Goal: Information Seeking & Learning: Find contact information

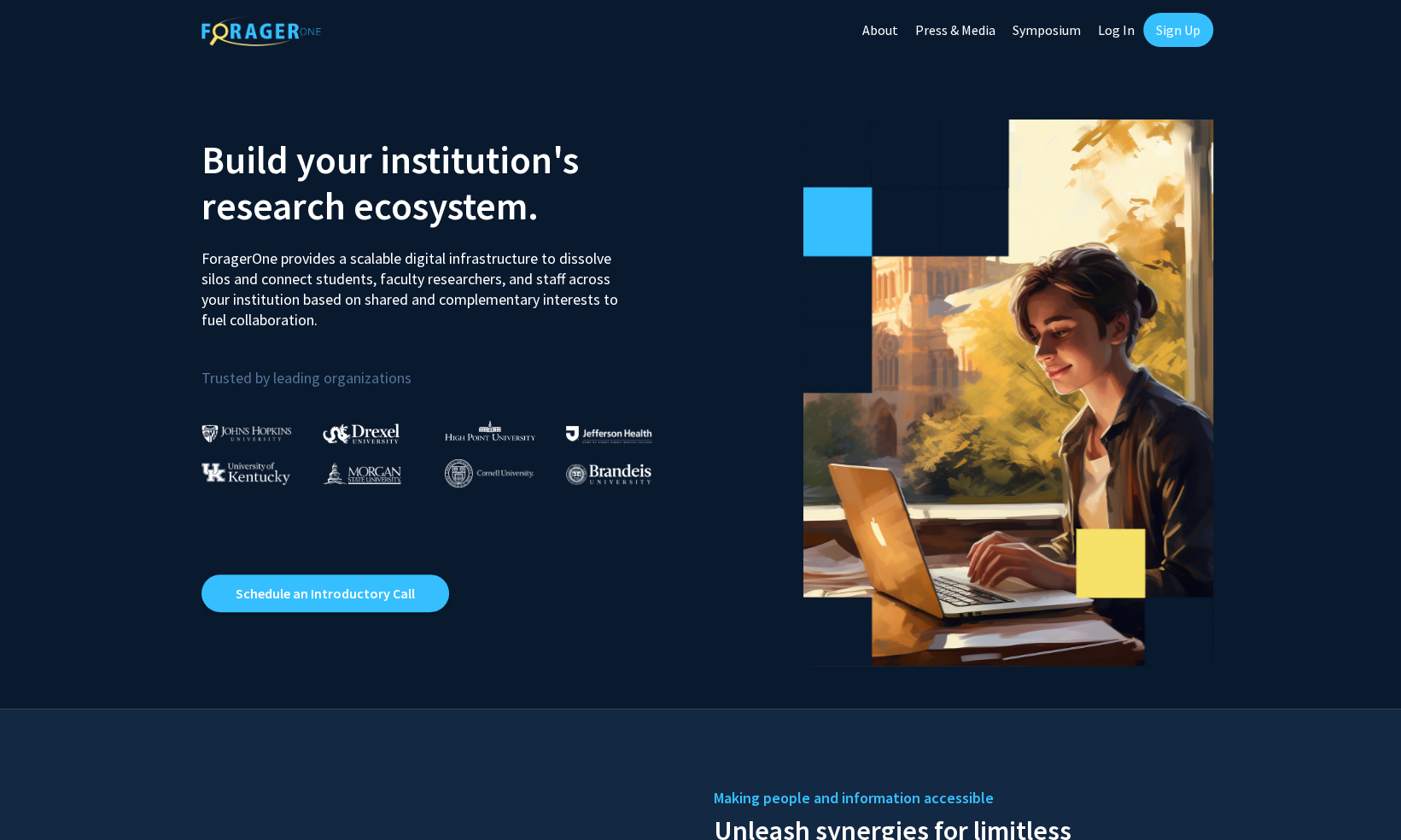
drag, startPoint x: 1159, startPoint y: 50, endPoint x: 1167, endPoint y: 29, distance: 22.5
click at [1167, 29] on link "Sign Up" at bounding box center [1178, 30] width 70 height 34
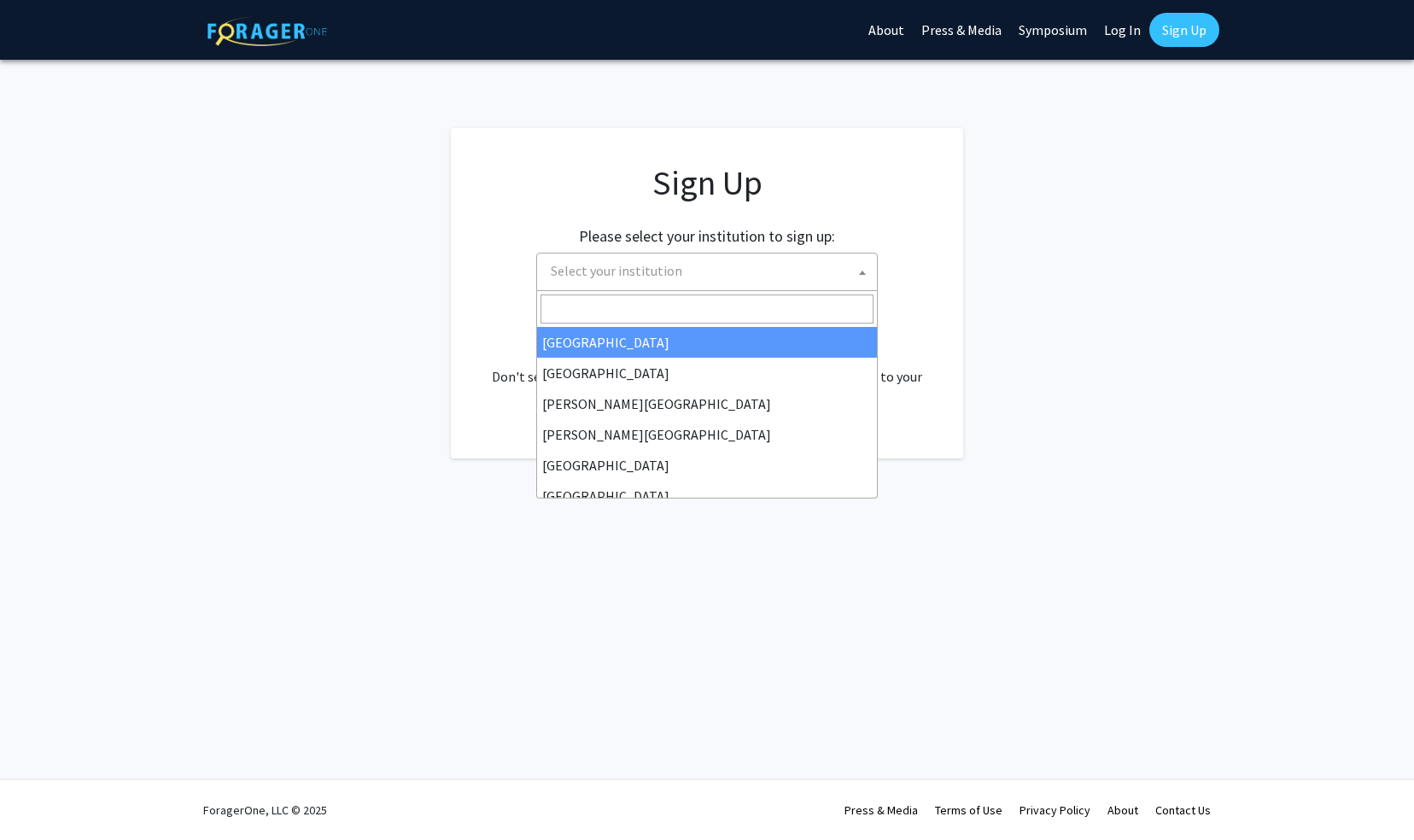
click at [793, 257] on span "Select your institution" at bounding box center [710, 270] width 333 height 35
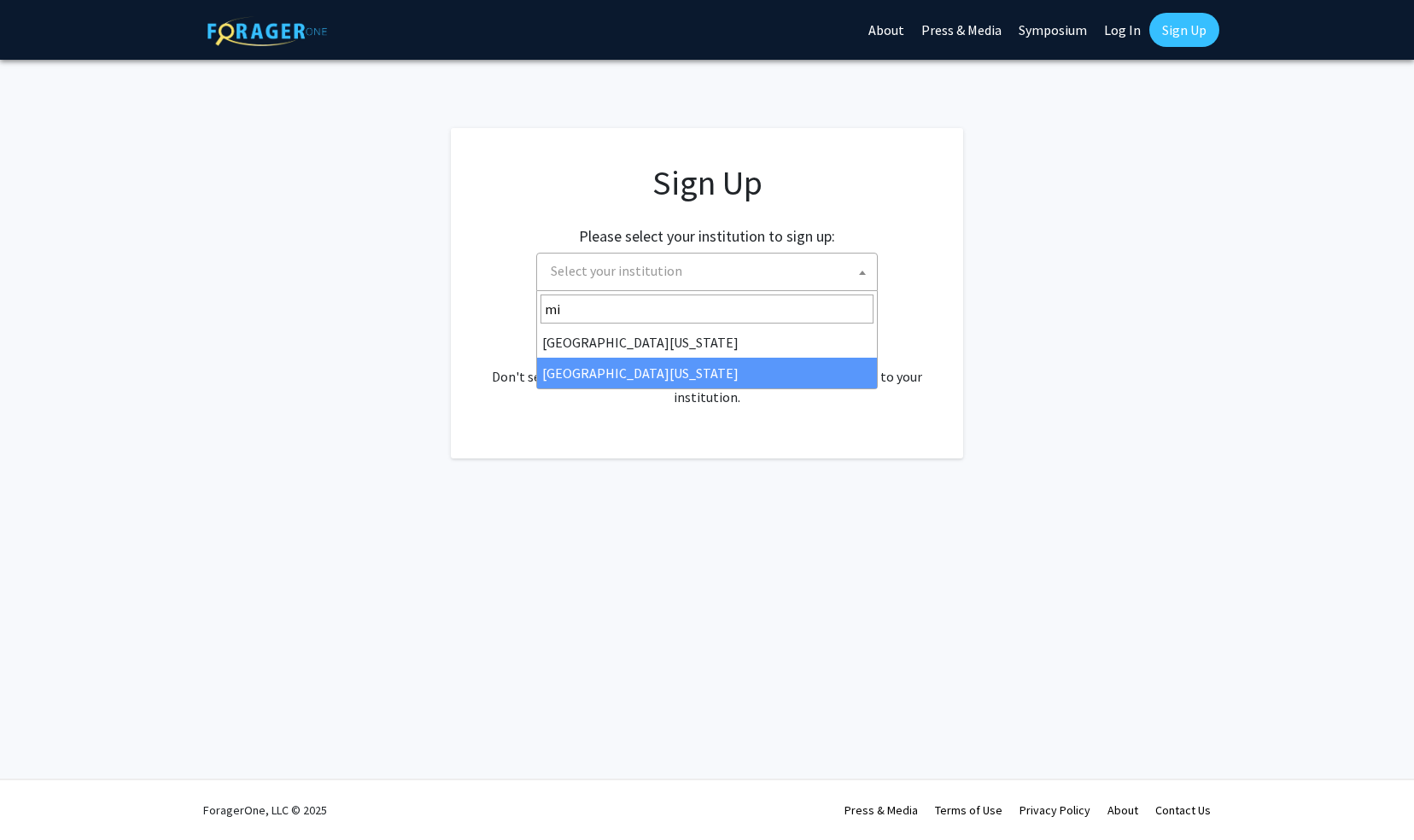
type input "mi"
select select "33"
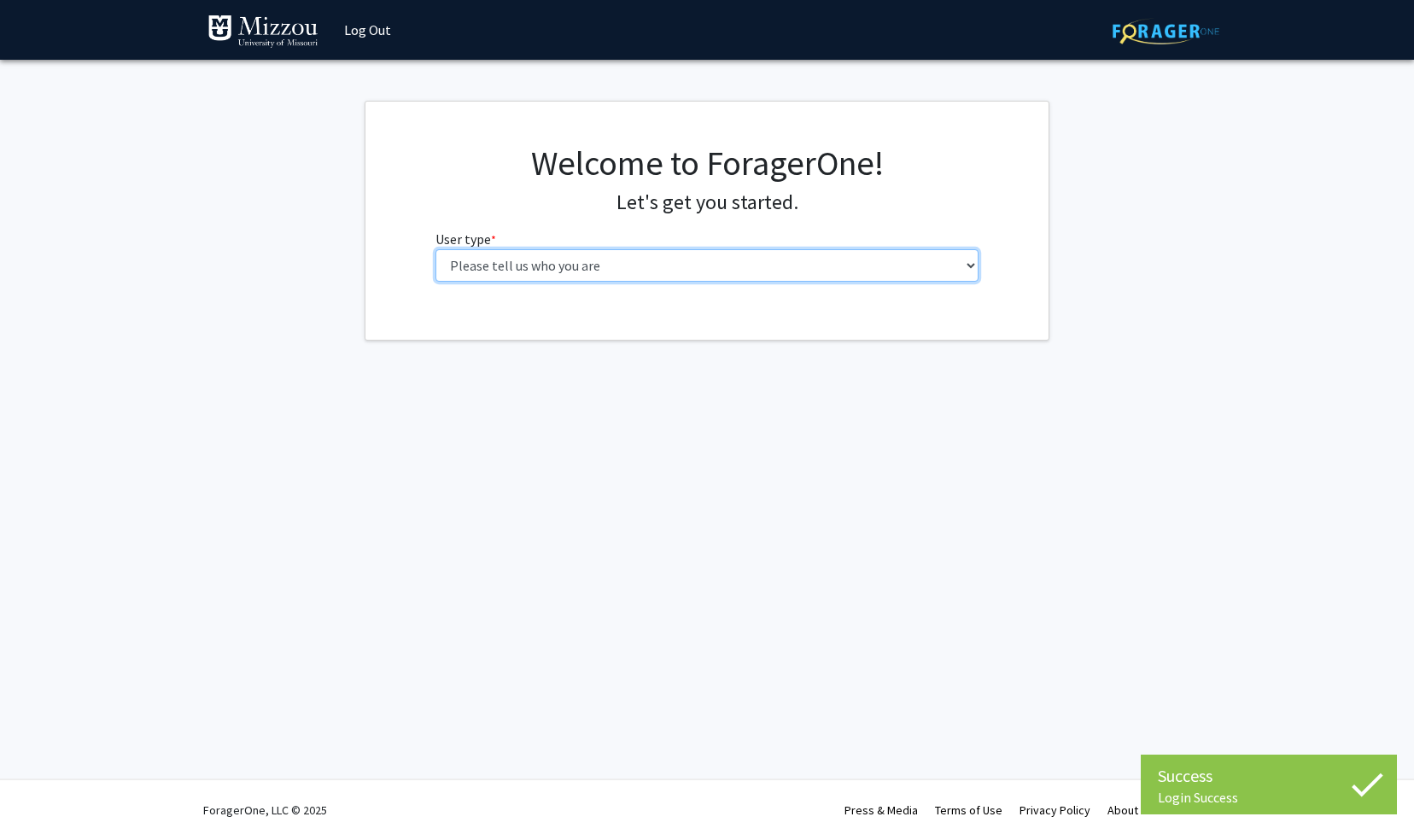
click at [665, 264] on select "Please tell us who you are Undergraduate Student Master's Student Doctoral Cand…" at bounding box center [707, 265] width 544 height 33
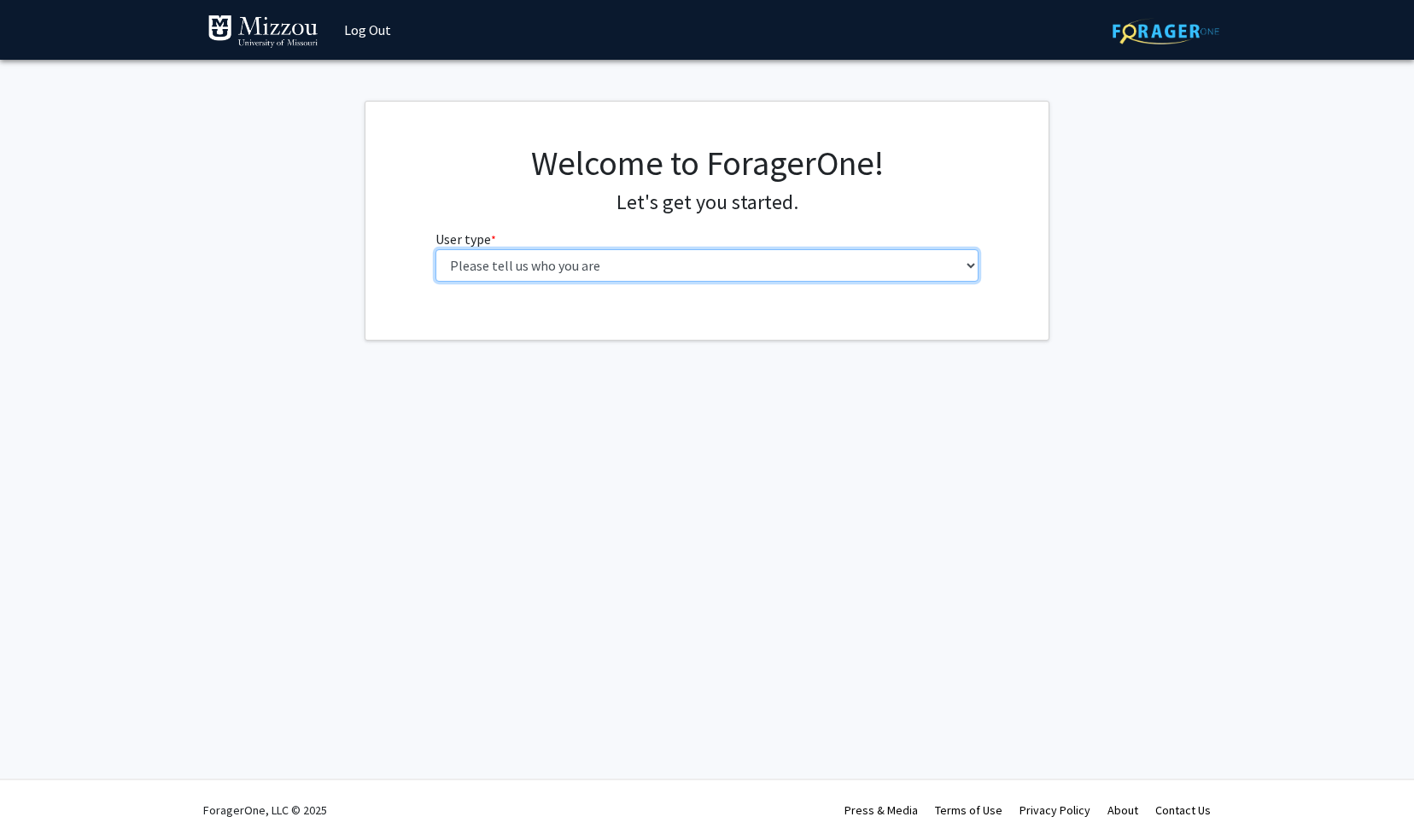
select select "1: undergrad"
click at [436, 250] on select "Please tell us who you are Undergraduate Student Master's Student Doctoral Cand…" at bounding box center [707, 265] width 544 height 33
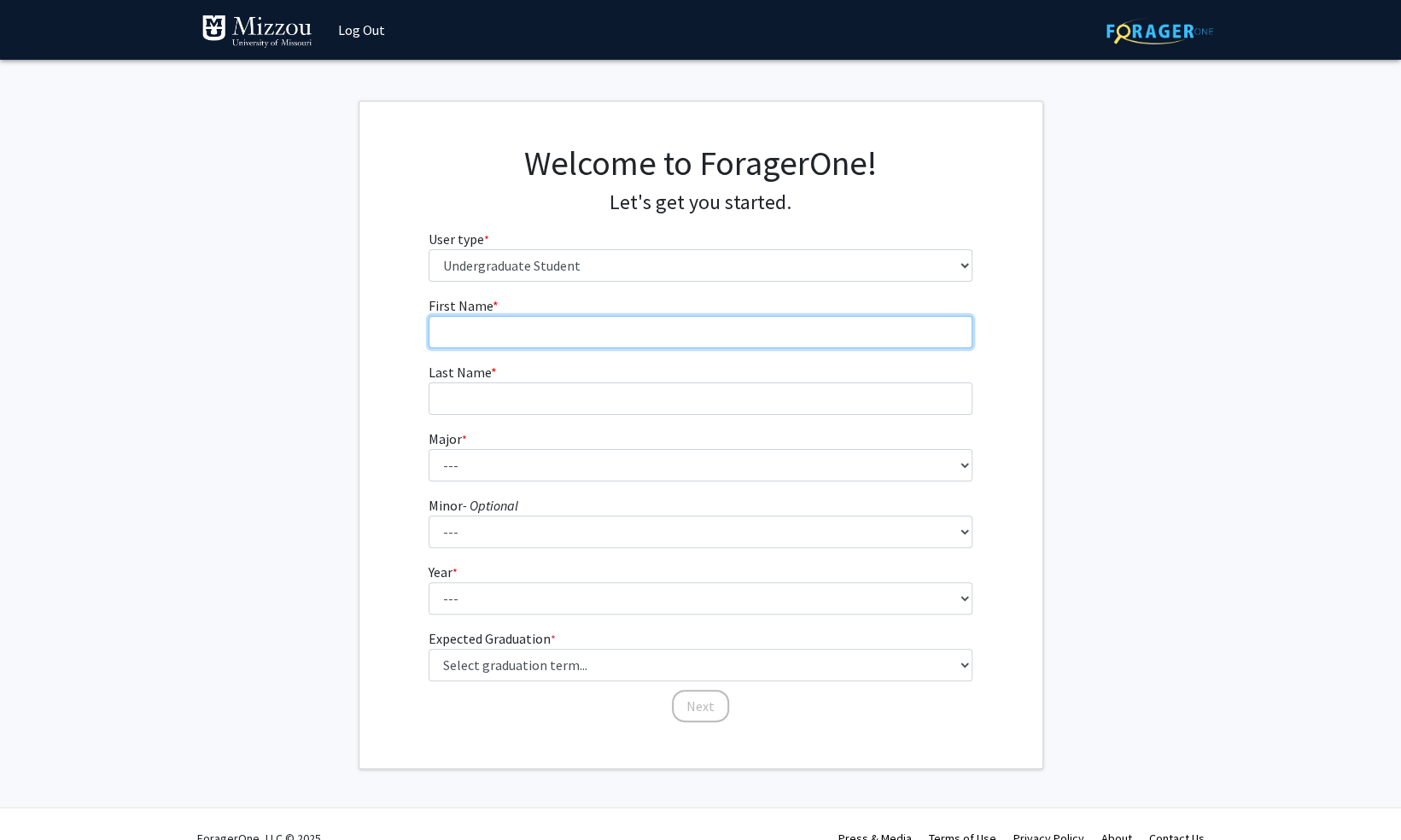
click at [578, 338] on input "First Name * required" at bounding box center [700, 332] width 544 height 33
type input "Obinna"
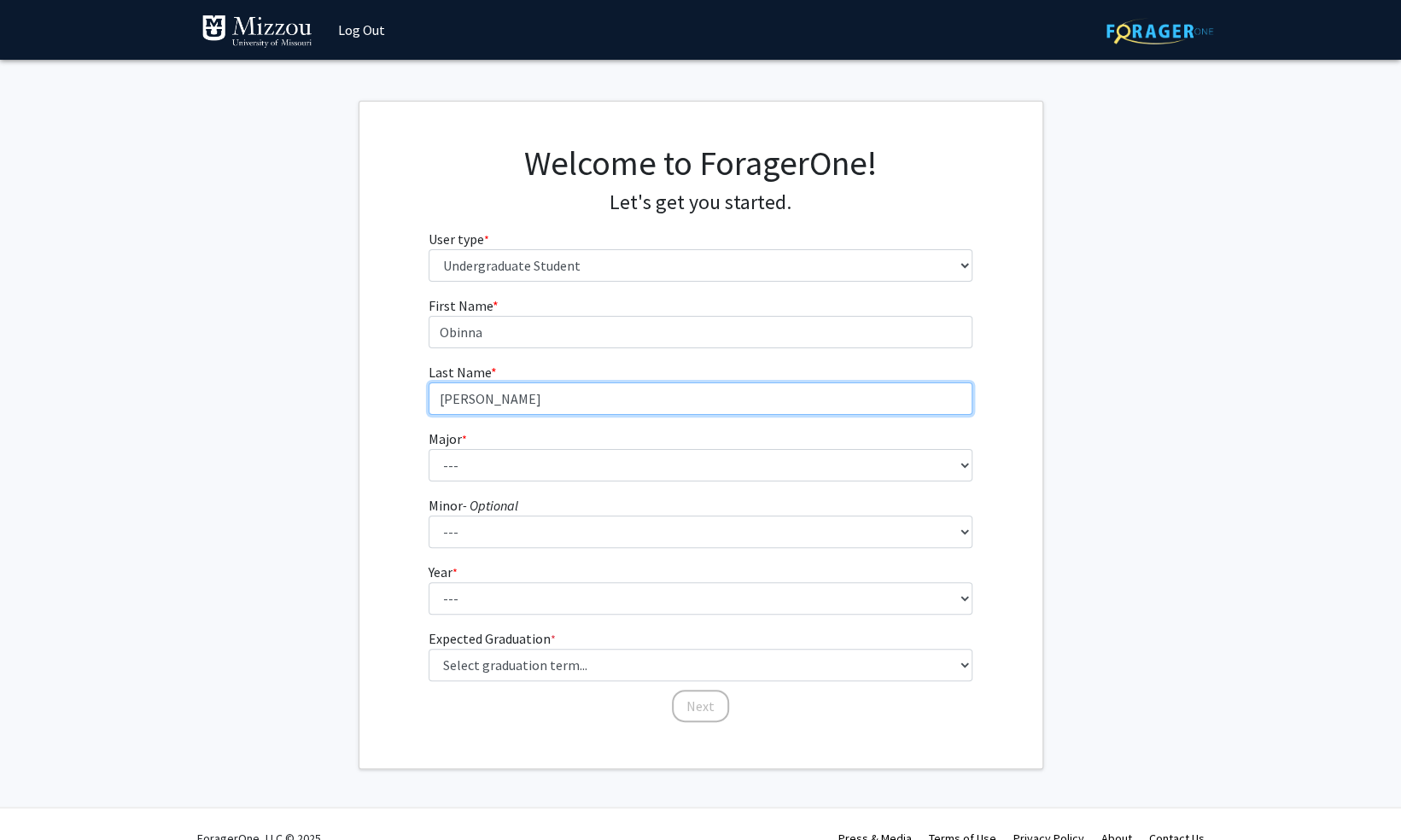
type input "Ohale"
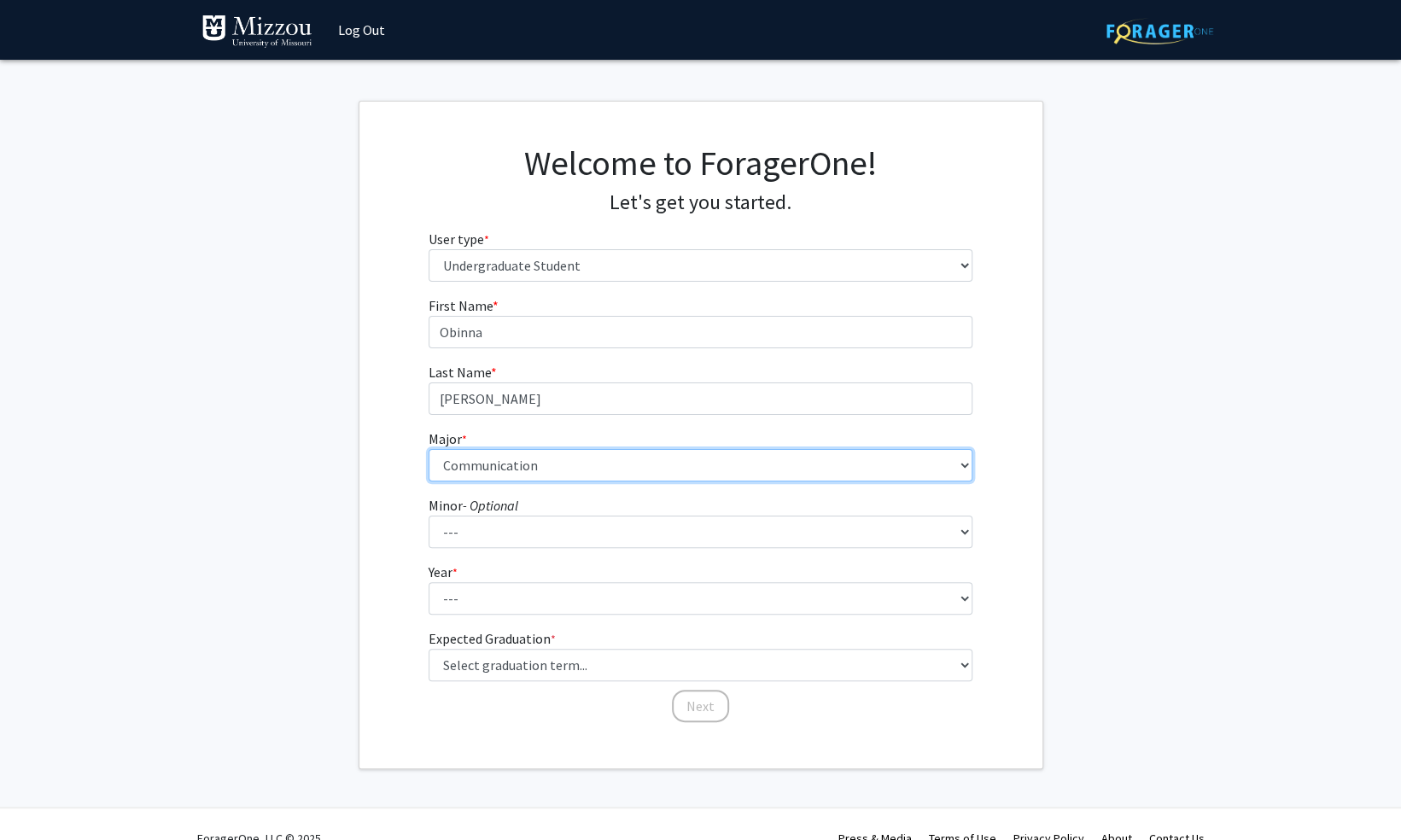
select select "29: 2528"
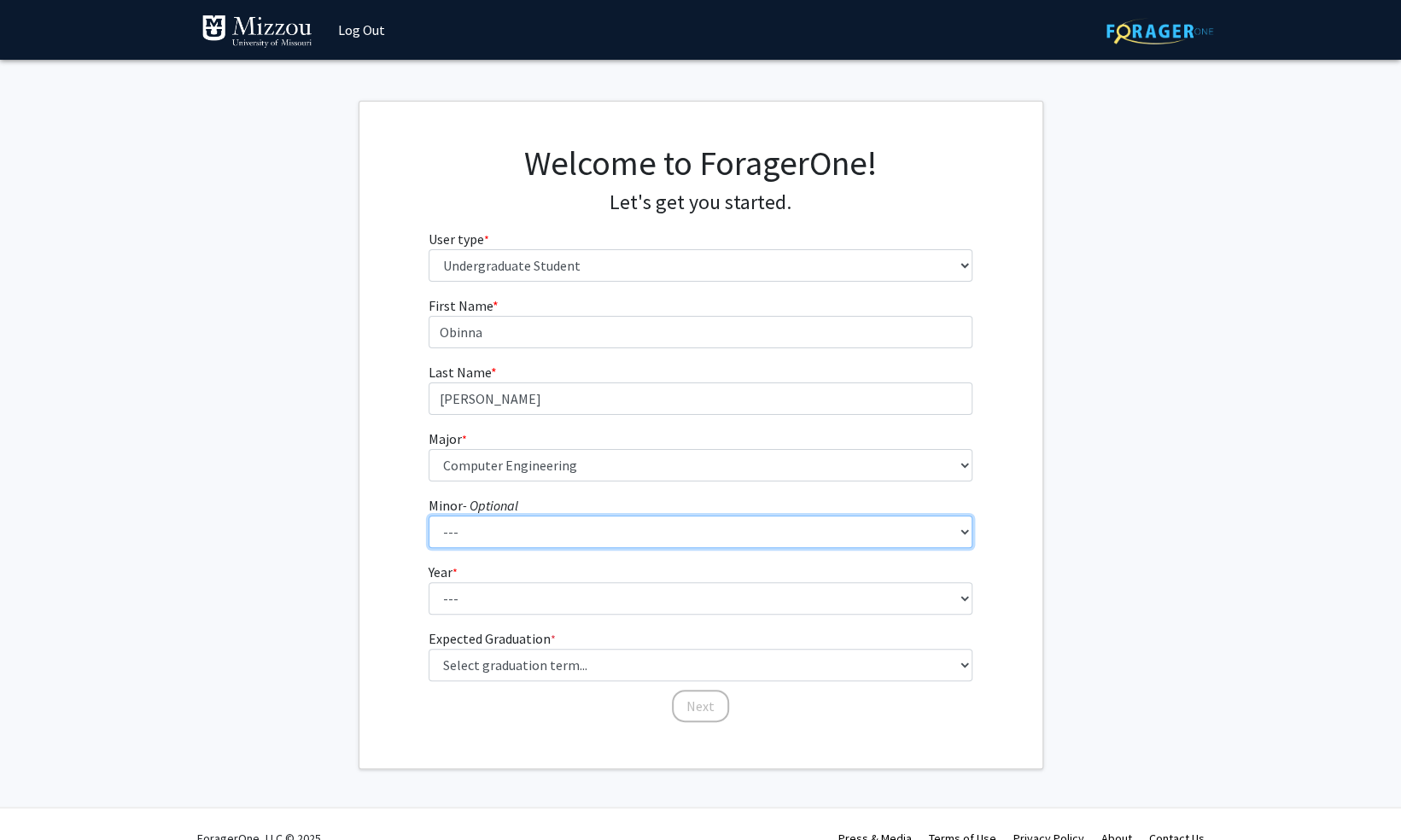
select select "64: 2020"
click at [574, 614] on form "First Name * required Obinna Last Name * required Ohale Major * required --- Ag…" at bounding box center [700, 501] width 544 height 412
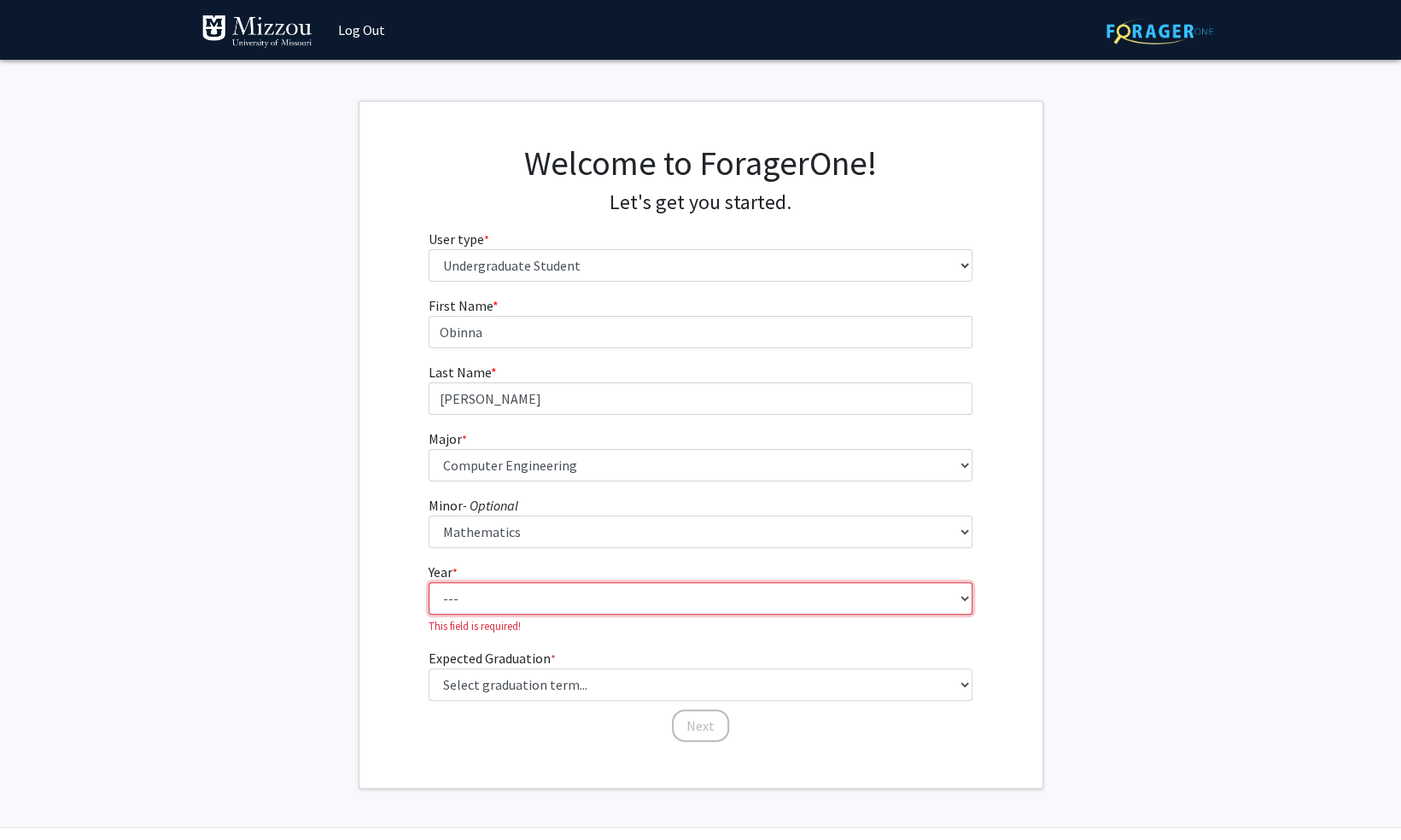
click at [584, 602] on select "--- First-year Sophomore Junior Senior Postbaccalaureate Certificate" at bounding box center [700, 598] width 544 height 33
select select "3: junior"
click at [429, 583] on select "--- First-year Sophomore Junior Senior Postbaccalaureate Certificate" at bounding box center [700, 598] width 544 height 33
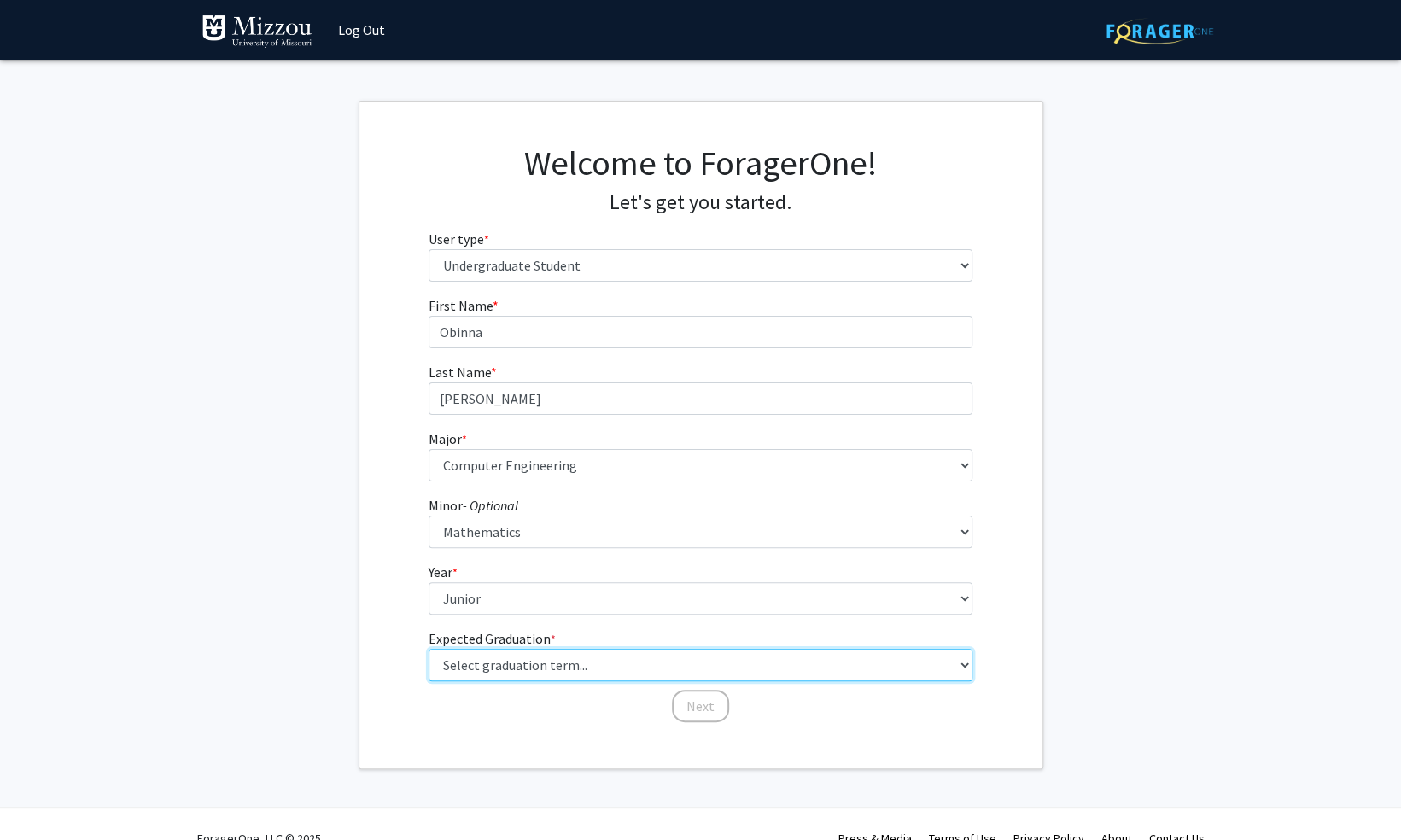
click at [569, 672] on select "Select graduation term... Spring 2025 Summer 2025 Fall 2025 Winter 2025 Spring …" at bounding box center [700, 665] width 544 height 33
select select "9: spring_2027"
click at [429, 649] on select "Select graduation term... Spring 2025 Summer 2025 Fall 2025 Winter 2025 Spring …" at bounding box center [700, 665] width 544 height 33
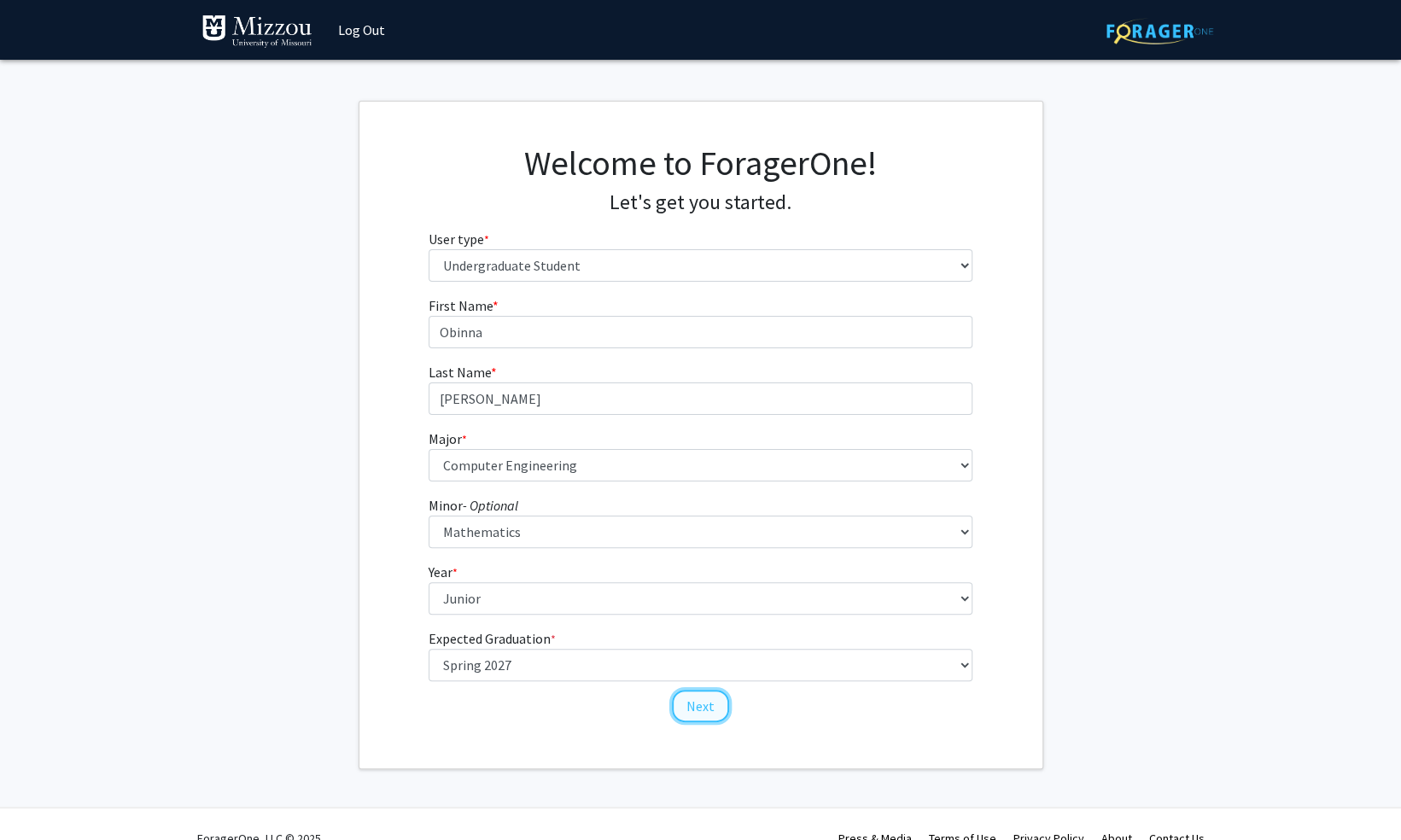
click at [705, 707] on button "Next" at bounding box center [701, 706] width 58 height 33
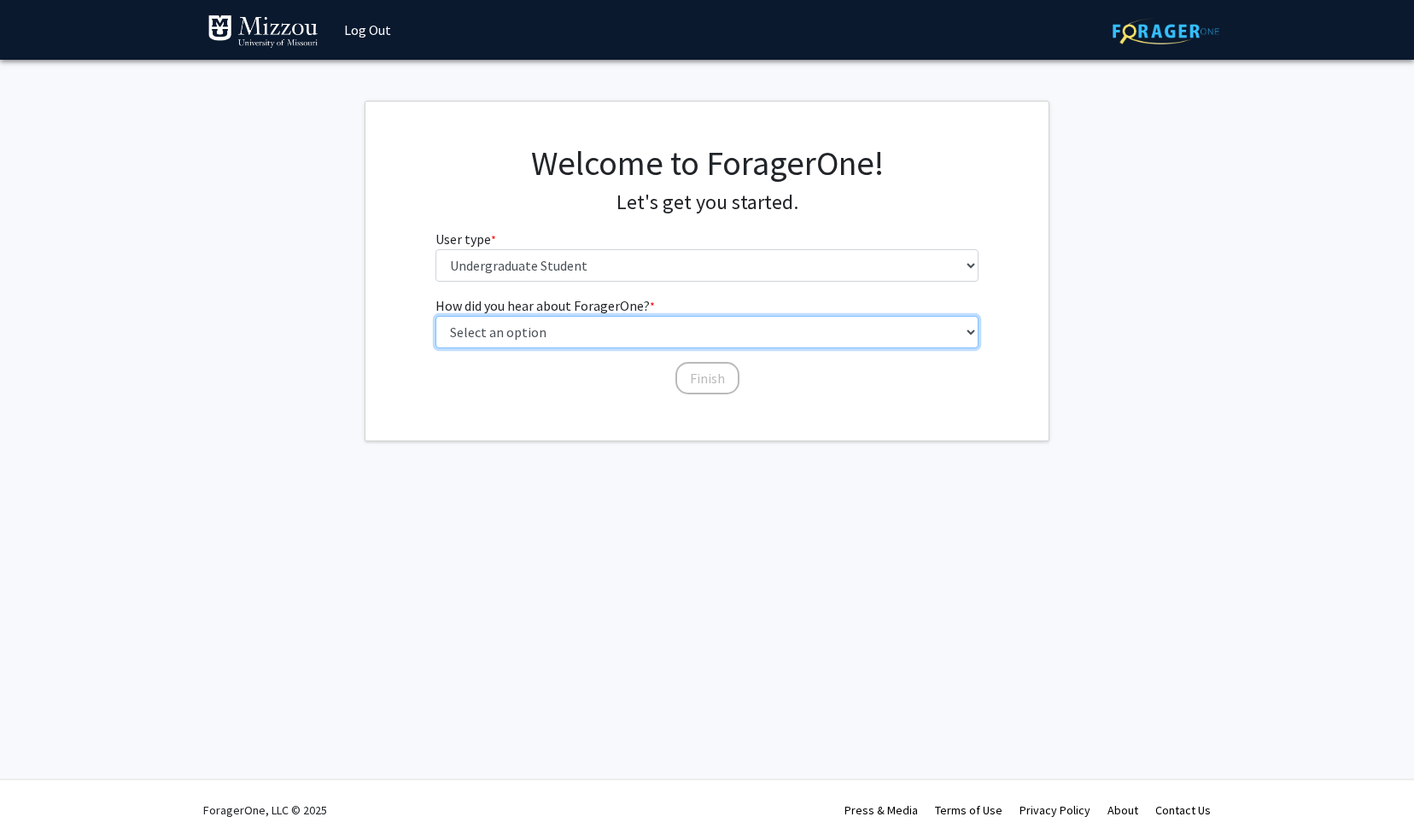
click at [615, 328] on select "Select an option Peer/student recommendation Faculty/staff recommendation Unive…" at bounding box center [707, 332] width 544 height 33
select select "2: faculty_recommendation"
click at [436, 316] on select "Select an option Peer/student recommendation Faculty/staff recommendation Unive…" at bounding box center [707, 332] width 544 height 33
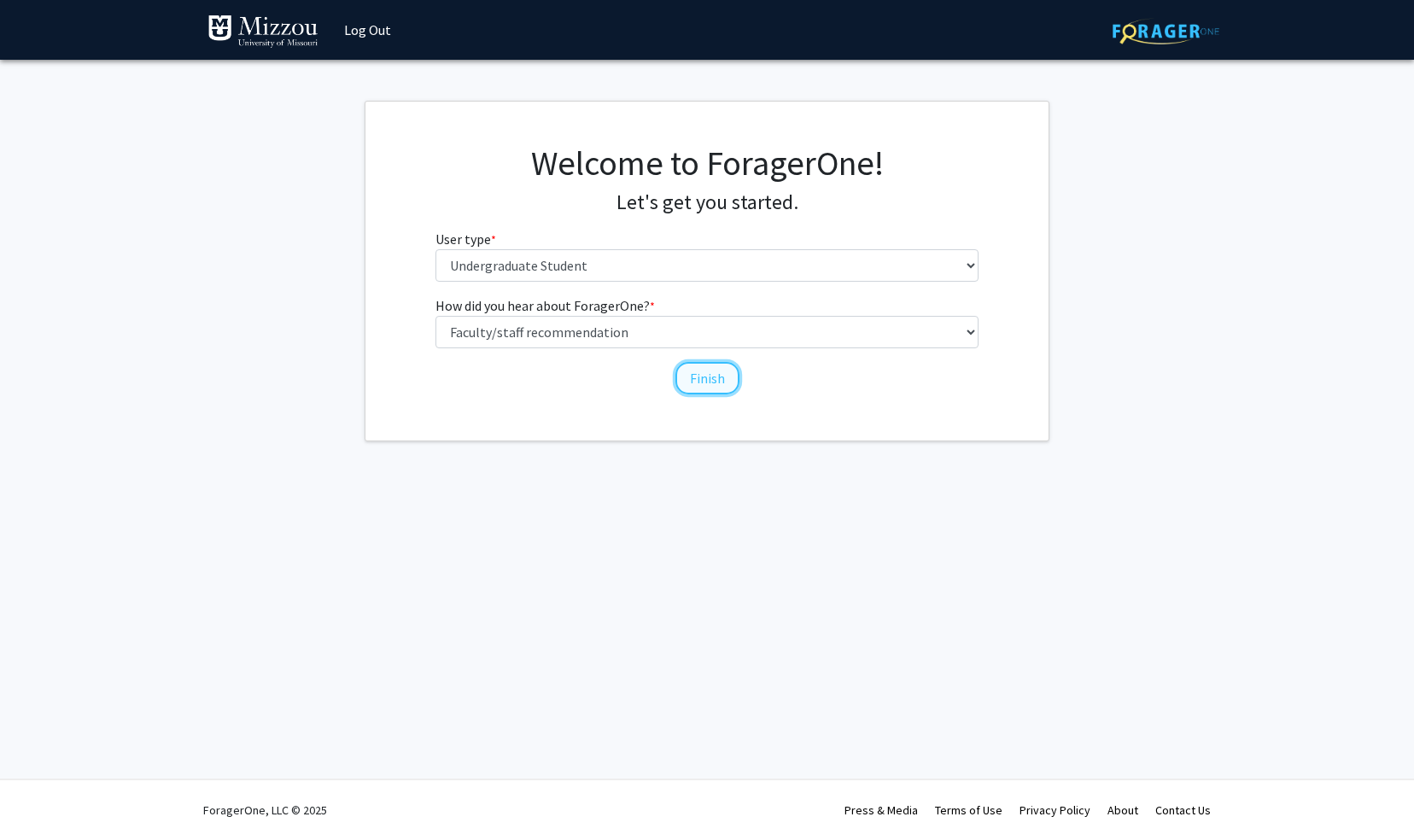
click at [719, 378] on button "Finish" at bounding box center [707, 378] width 64 height 33
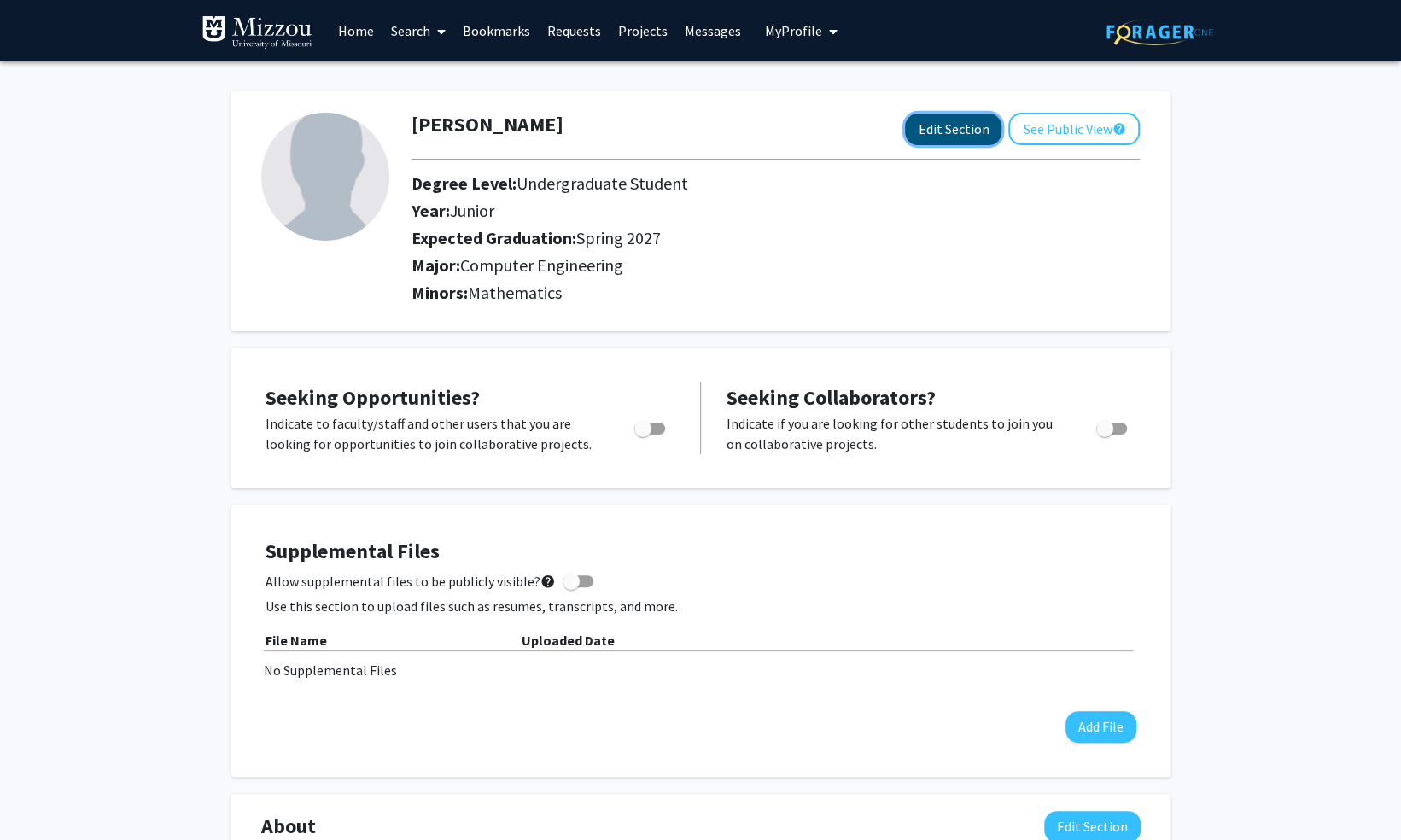
click at [930, 140] on button "Edit Section" at bounding box center [953, 129] width 96 height 32
select select "junior"
select select "37: spring_2027"
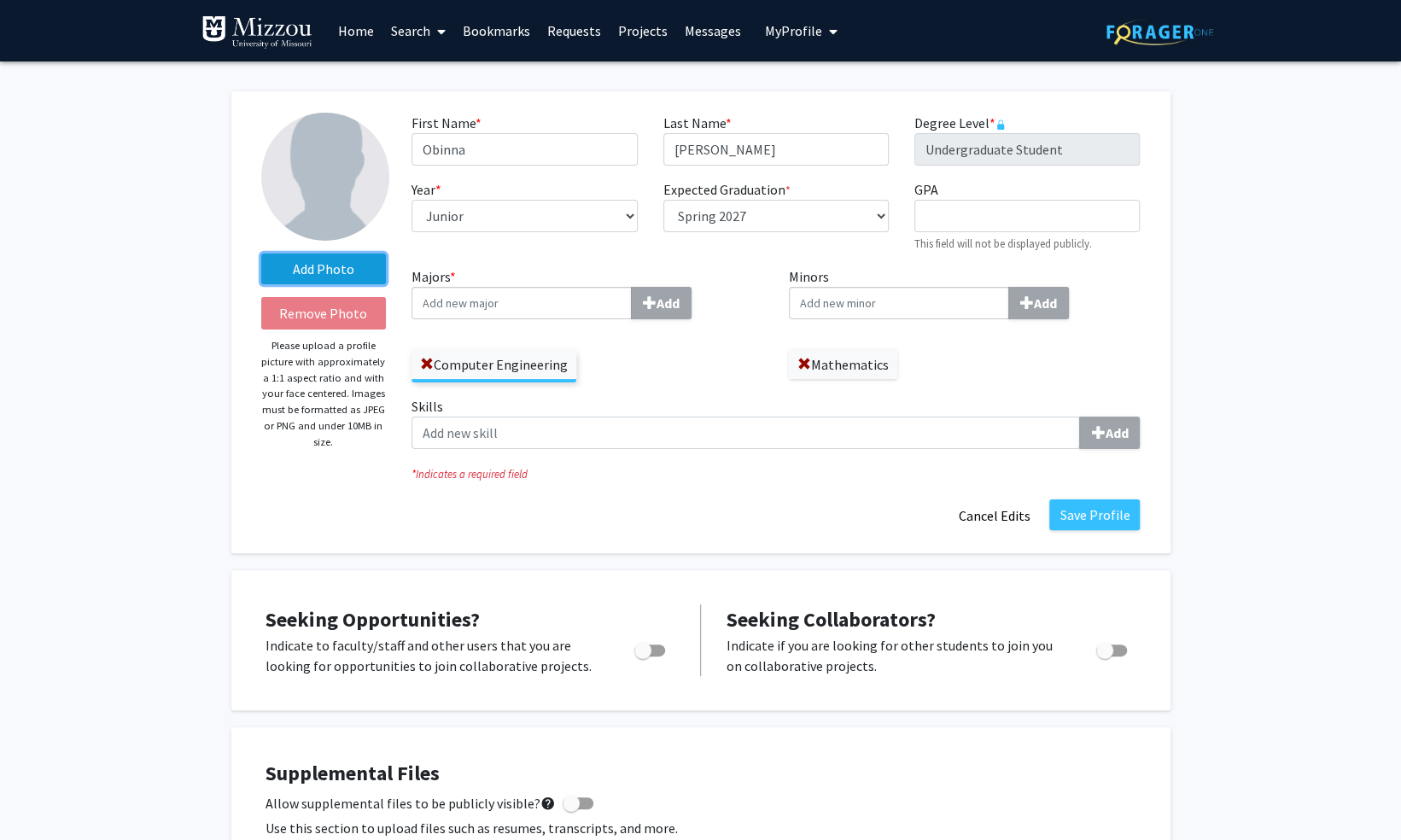
click at [312, 274] on label "Add Photo" at bounding box center [324, 268] width 125 height 31
click at [0, 0] on input "Add Photo" at bounding box center [0, 0] width 0 height 0
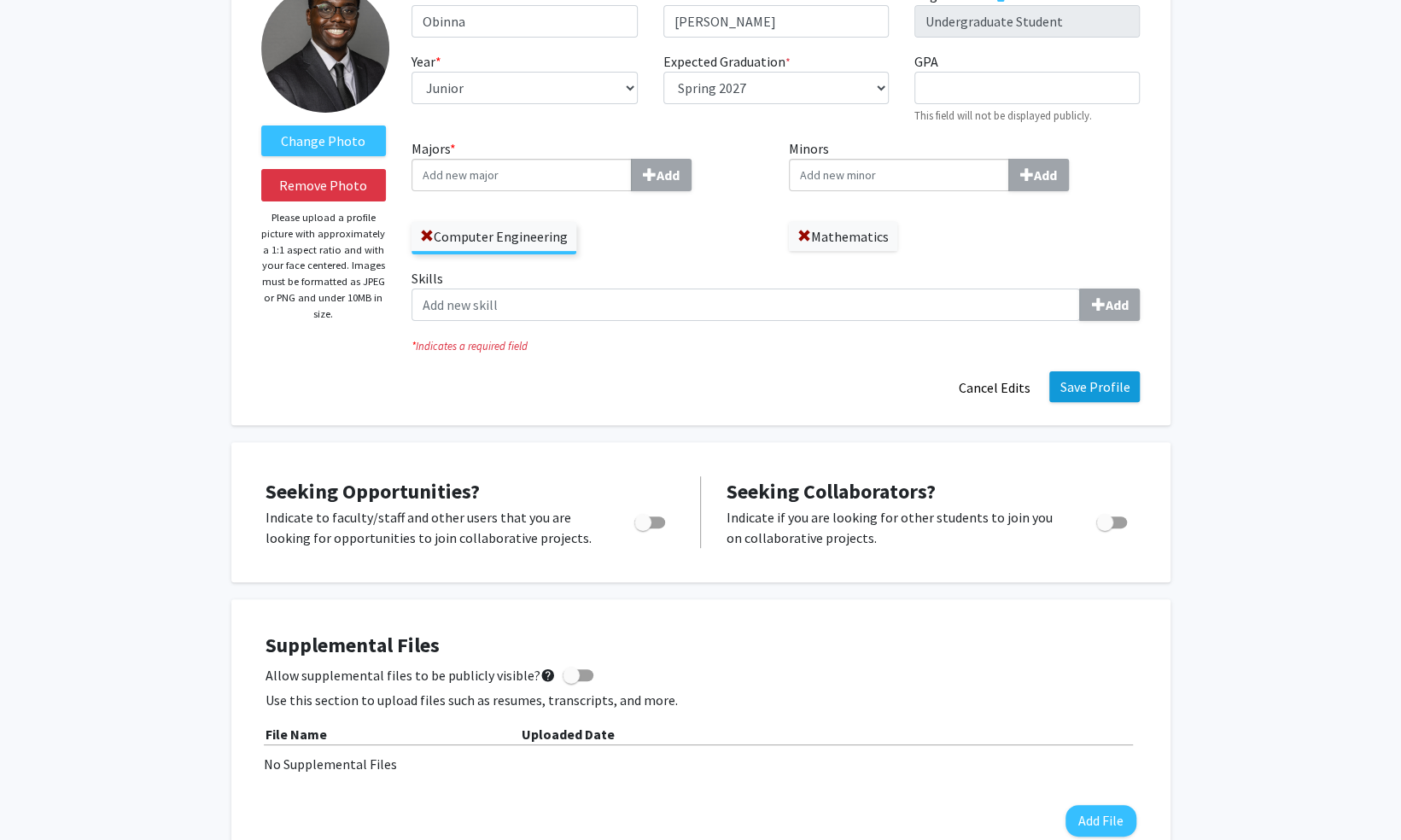
scroll to position [126, 0]
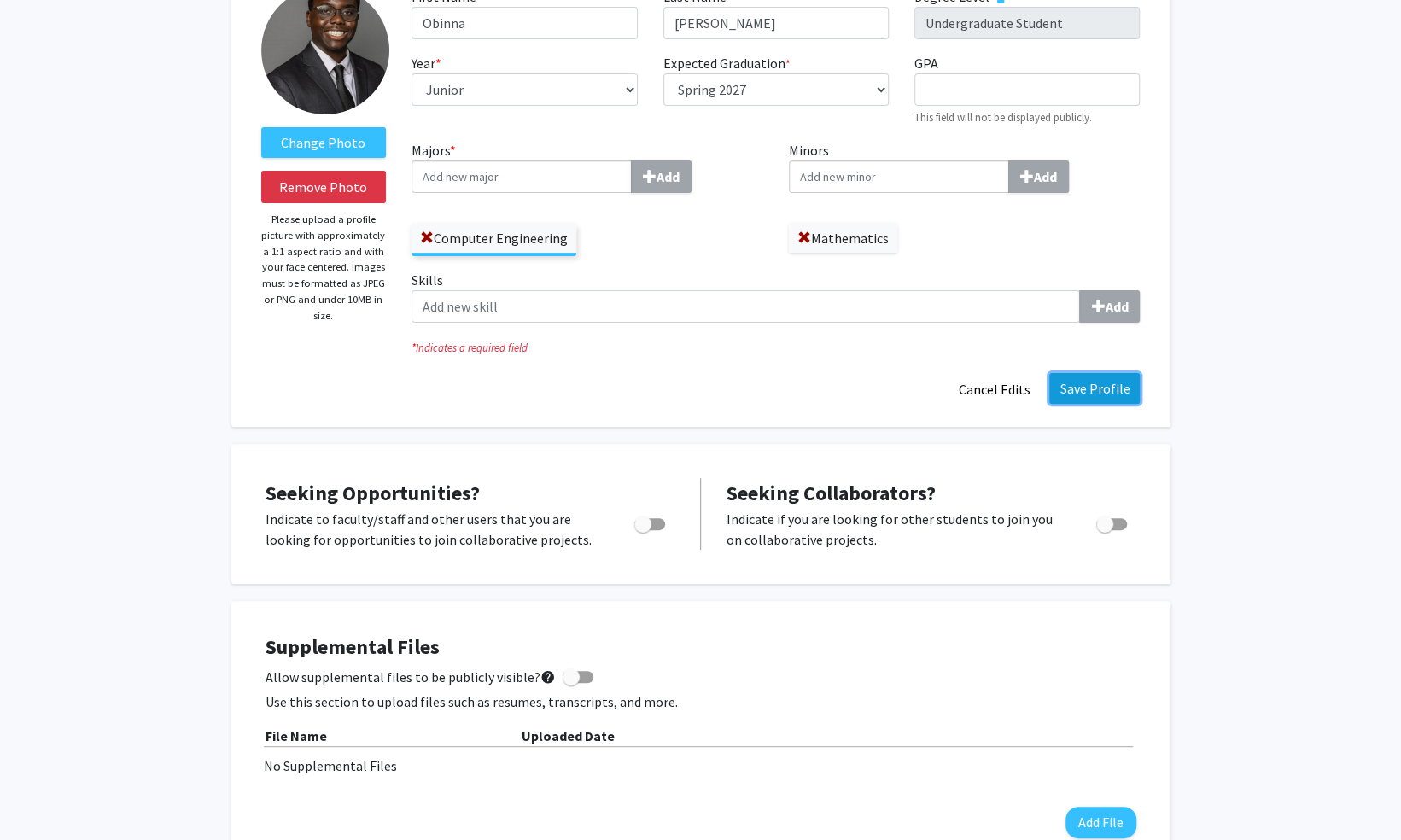
click at [1110, 379] on button "Save Profile" at bounding box center [1094, 388] width 90 height 31
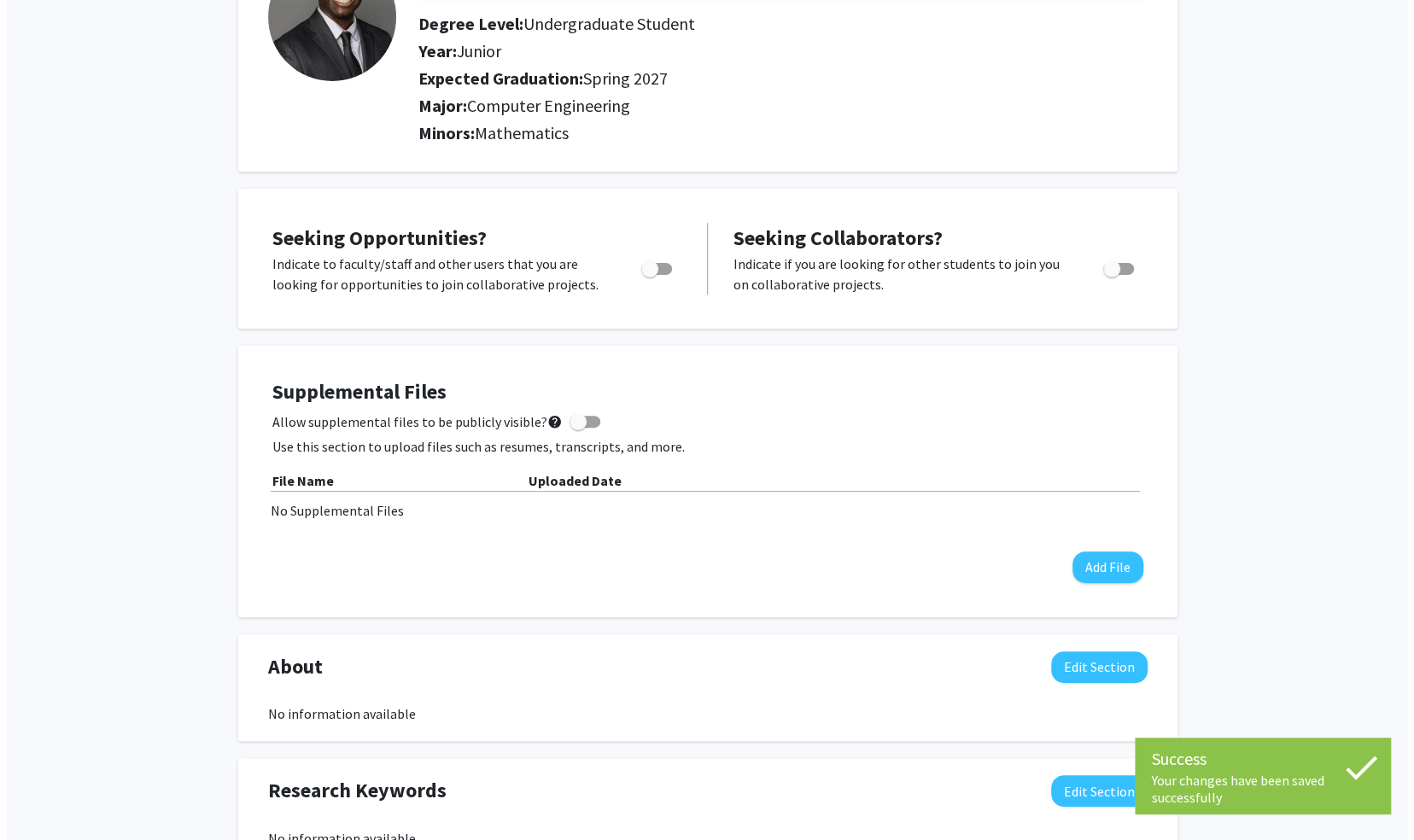
scroll to position [160, 0]
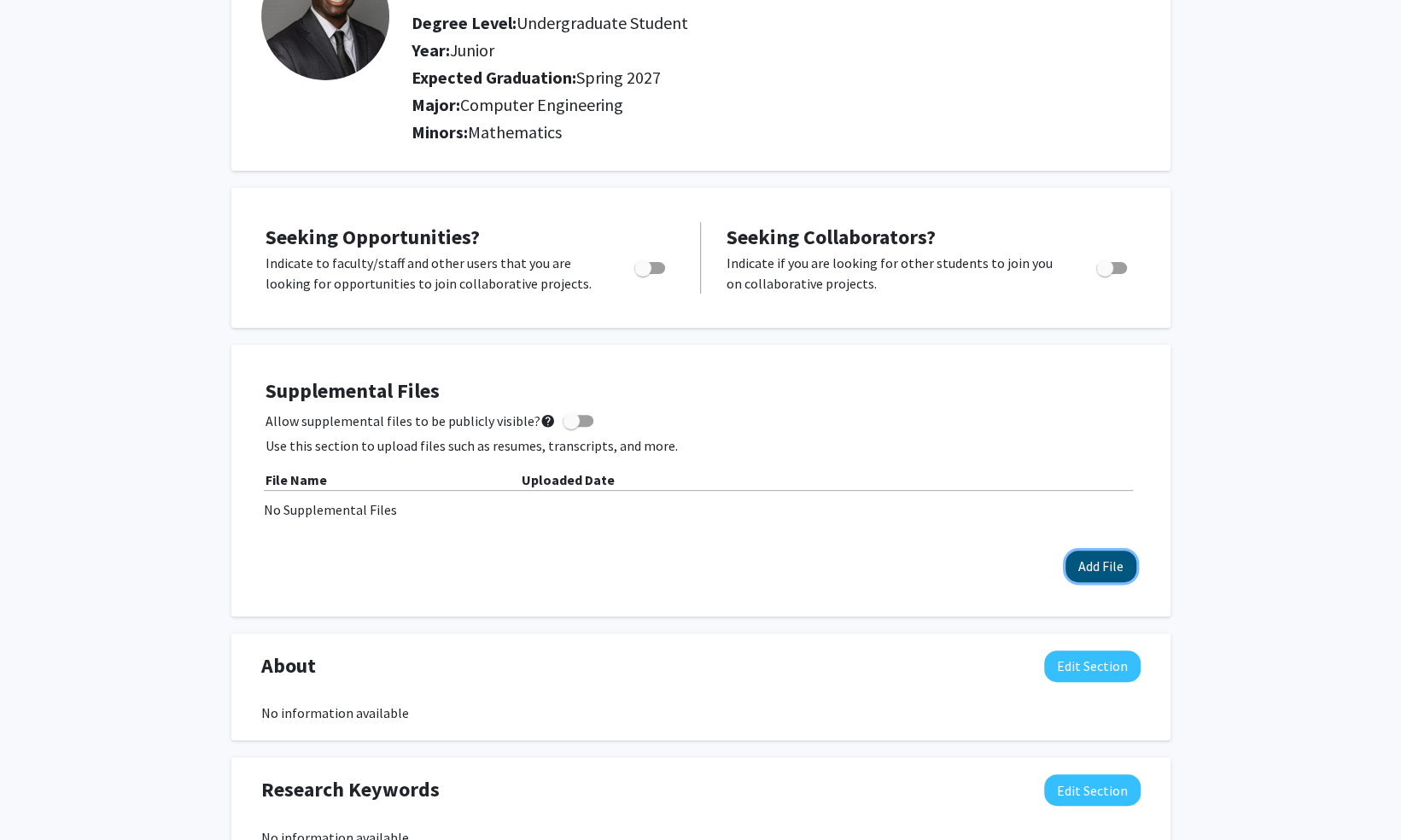
click at [1115, 569] on button "Add File" at bounding box center [1101, 567] width 71 height 32
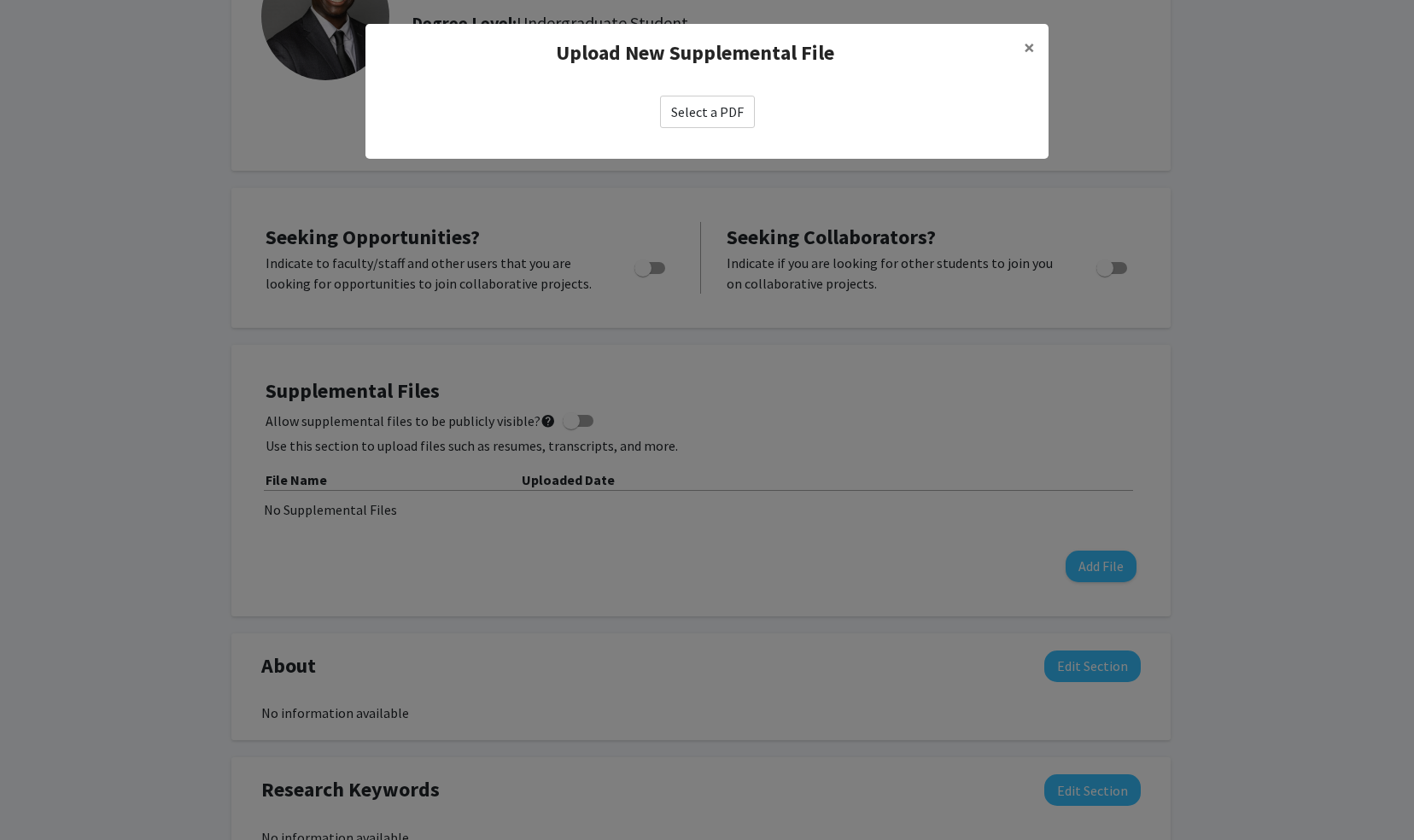
click at [676, 107] on label "Select a PDF" at bounding box center [707, 111] width 94 height 33
click at [0, 0] on input "Select a PDF" at bounding box center [0, 0] width 0 height 0
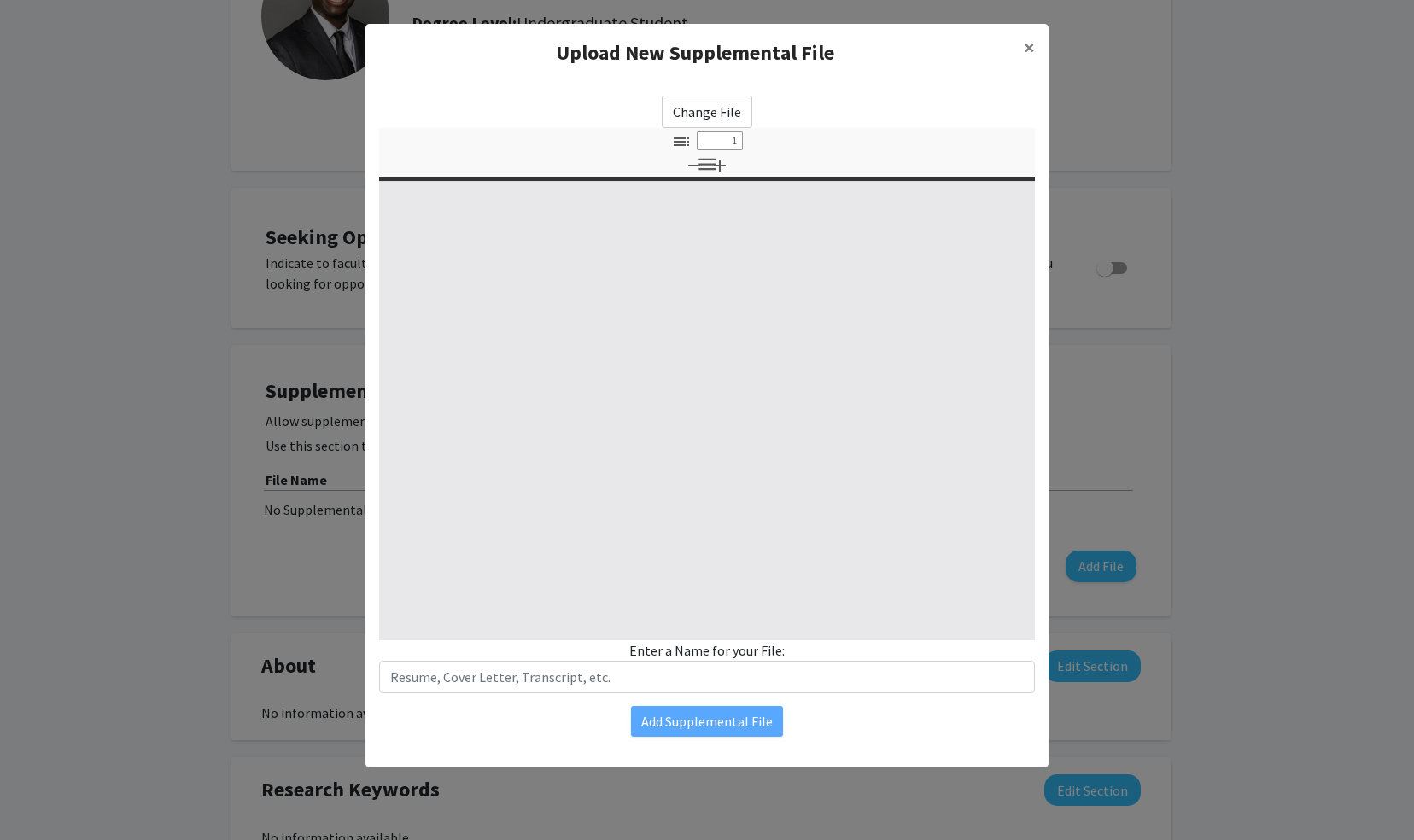
select select "custom"
type input "0"
select select "custom"
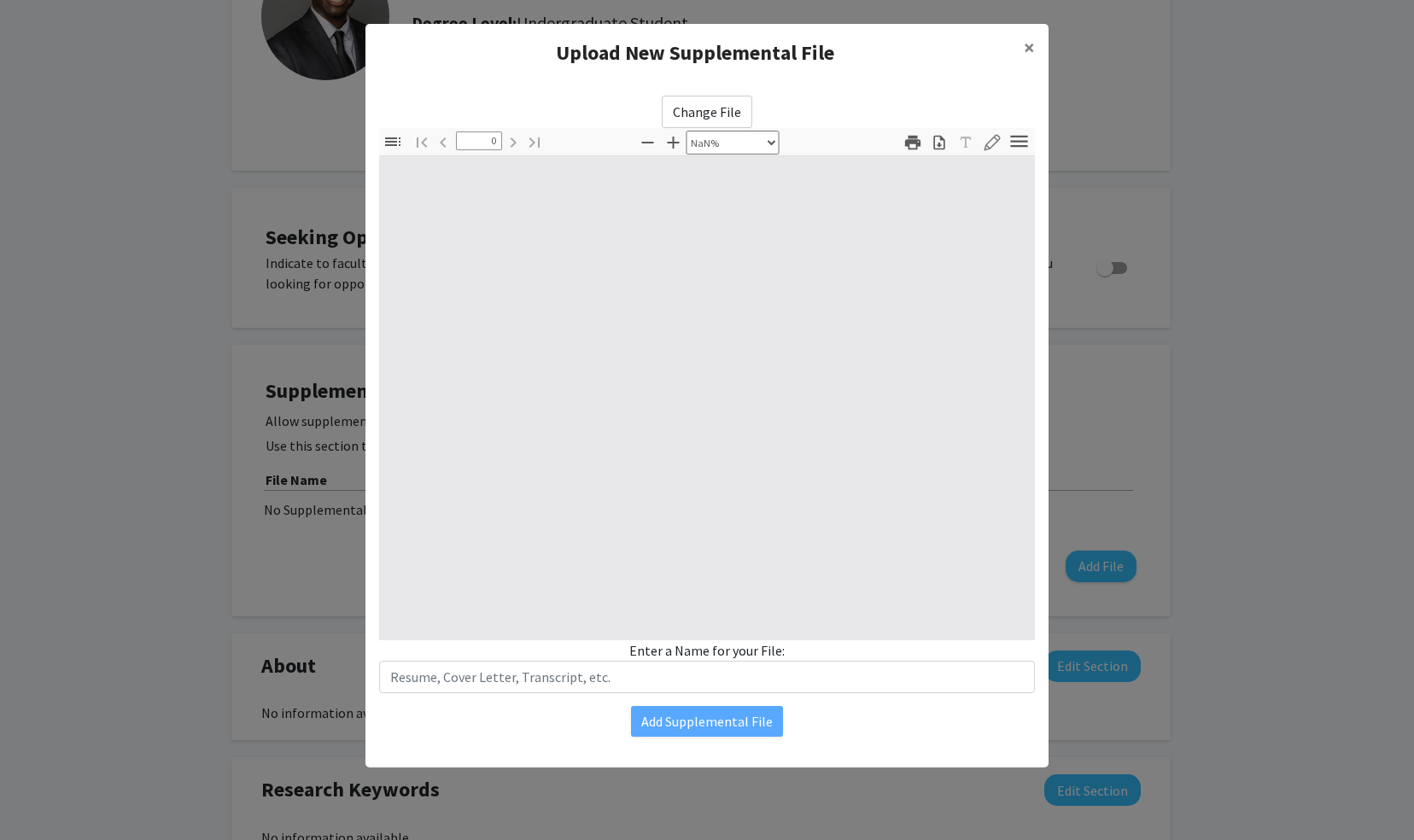
type input "1"
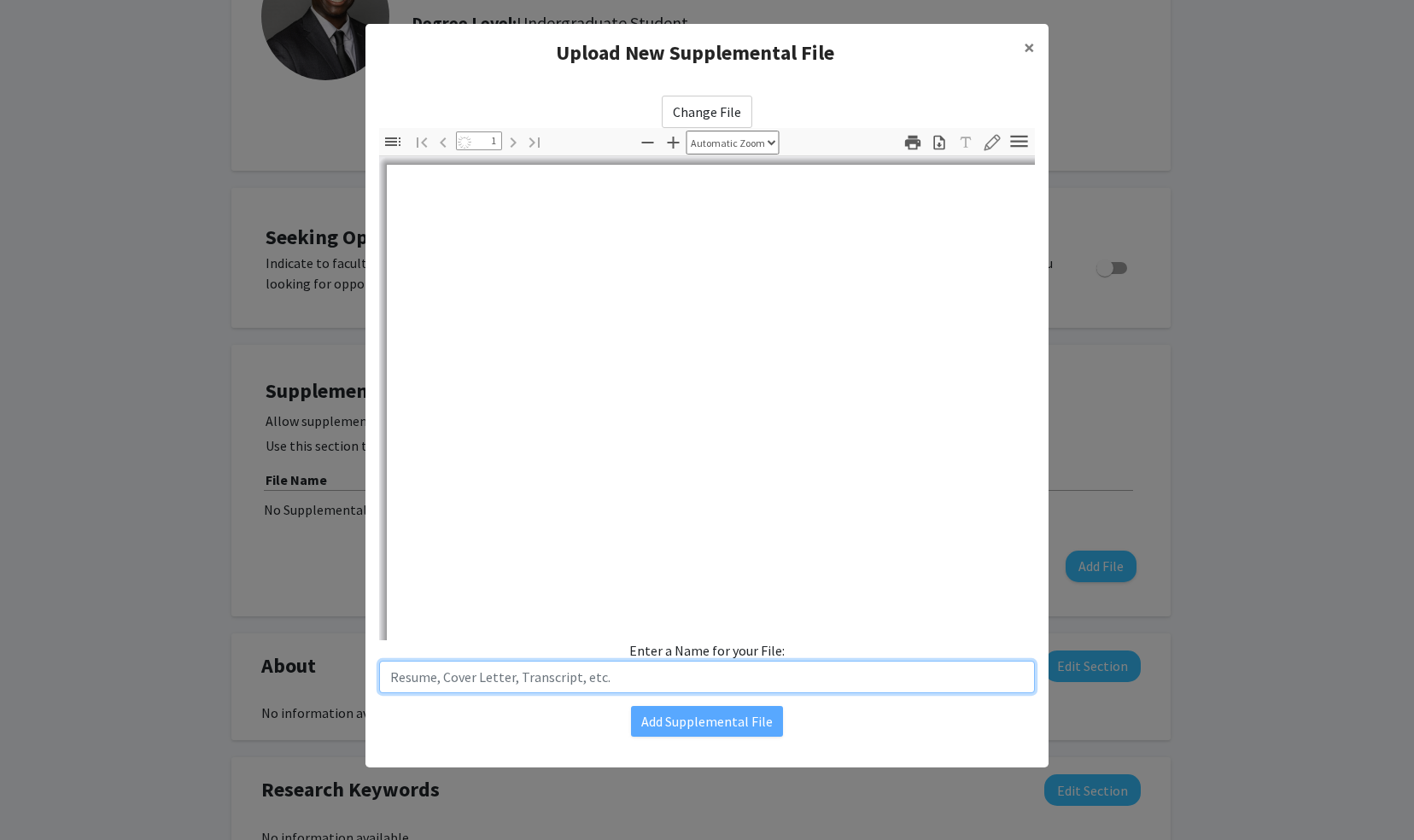
click at [754, 688] on input "text" at bounding box center [707, 677] width 656 height 33
select select "auto"
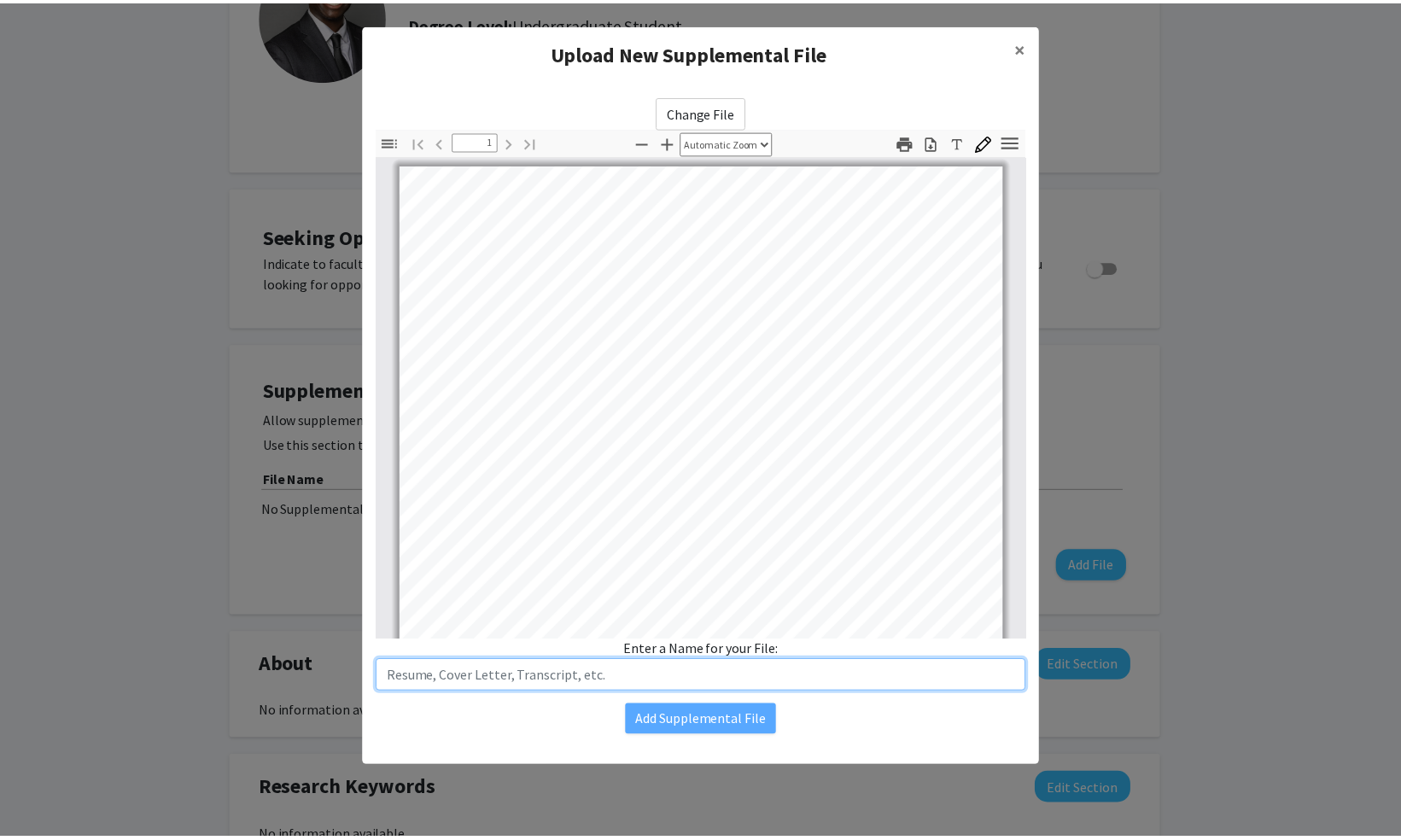
scroll to position [0, 0]
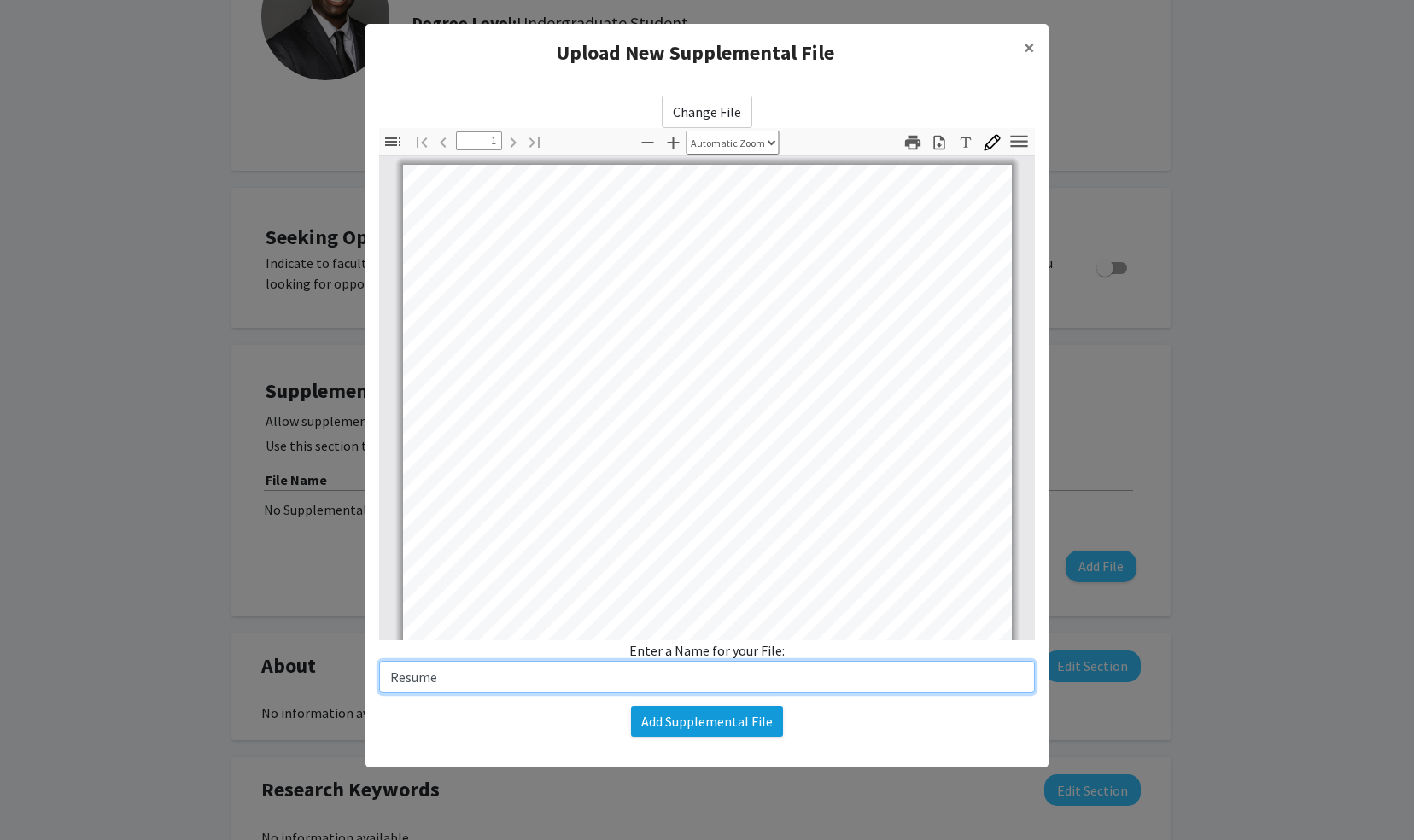
type input "Resume"
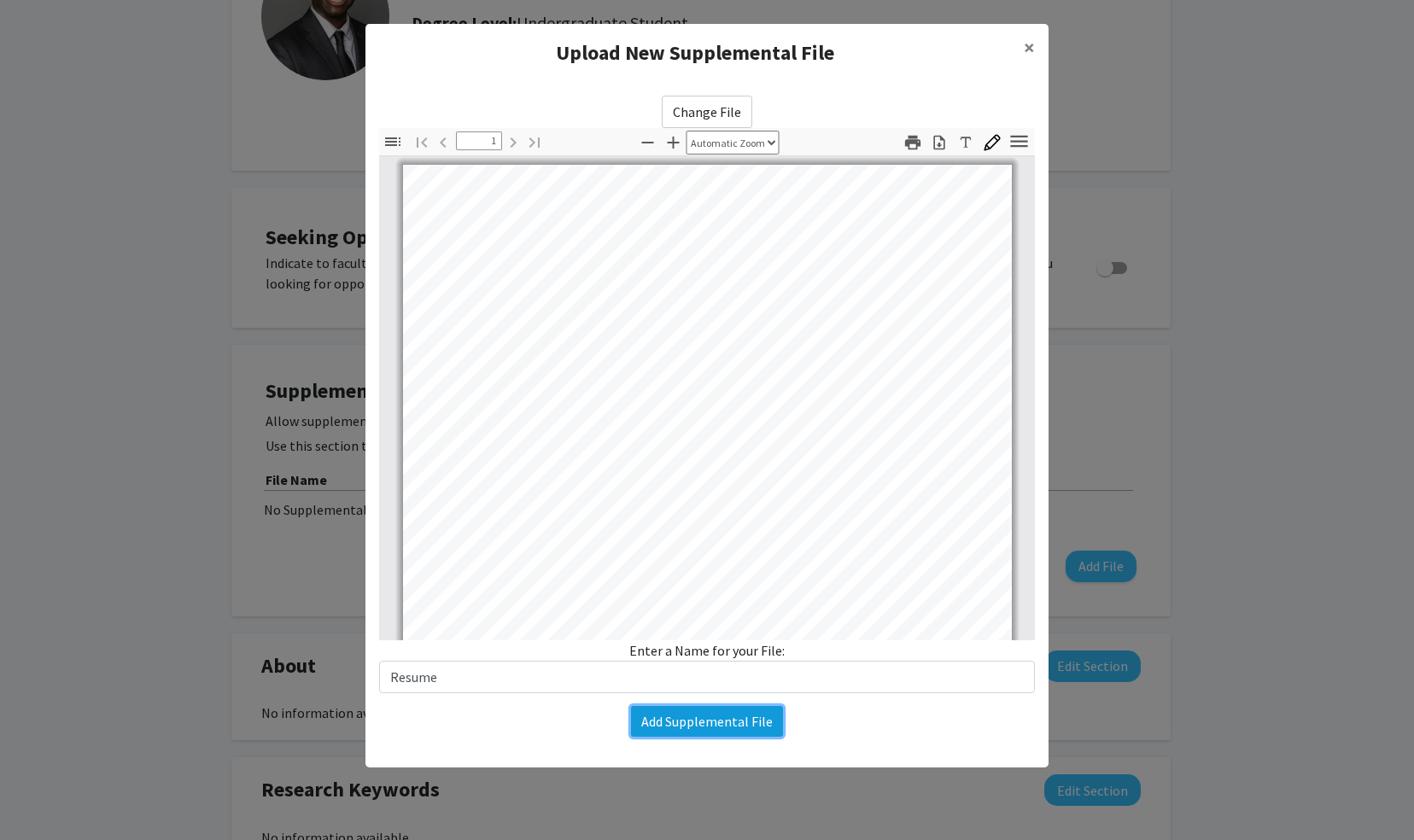
click at [731, 715] on button "Add Supplemental File" at bounding box center [707, 721] width 152 height 31
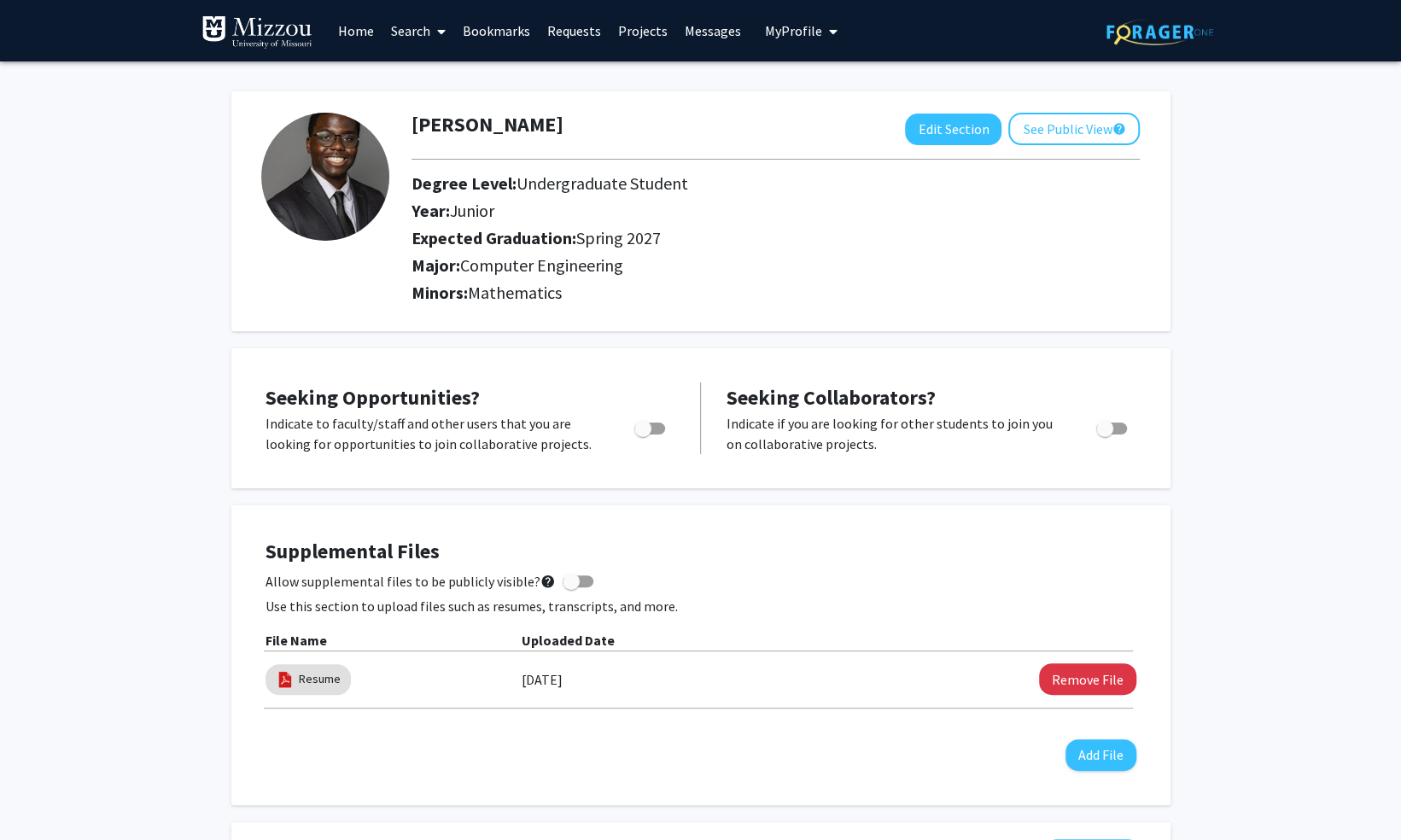
click at [404, 29] on link "Search" at bounding box center [419, 31] width 72 height 60
click at [429, 75] on span "Faculty/Staff" at bounding box center [445, 79] width 125 height 34
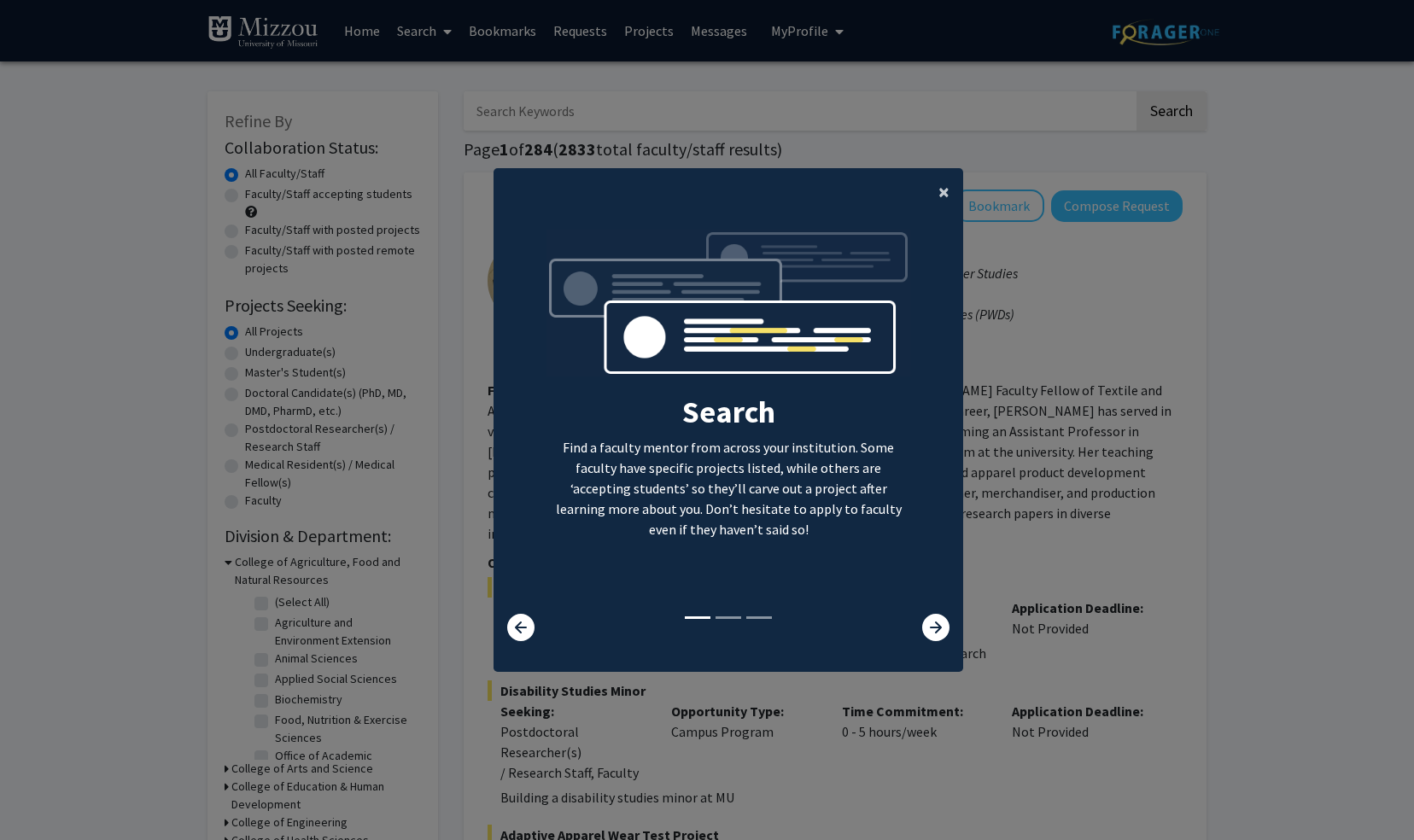
click at [939, 202] on span "×" at bounding box center [944, 191] width 11 height 27
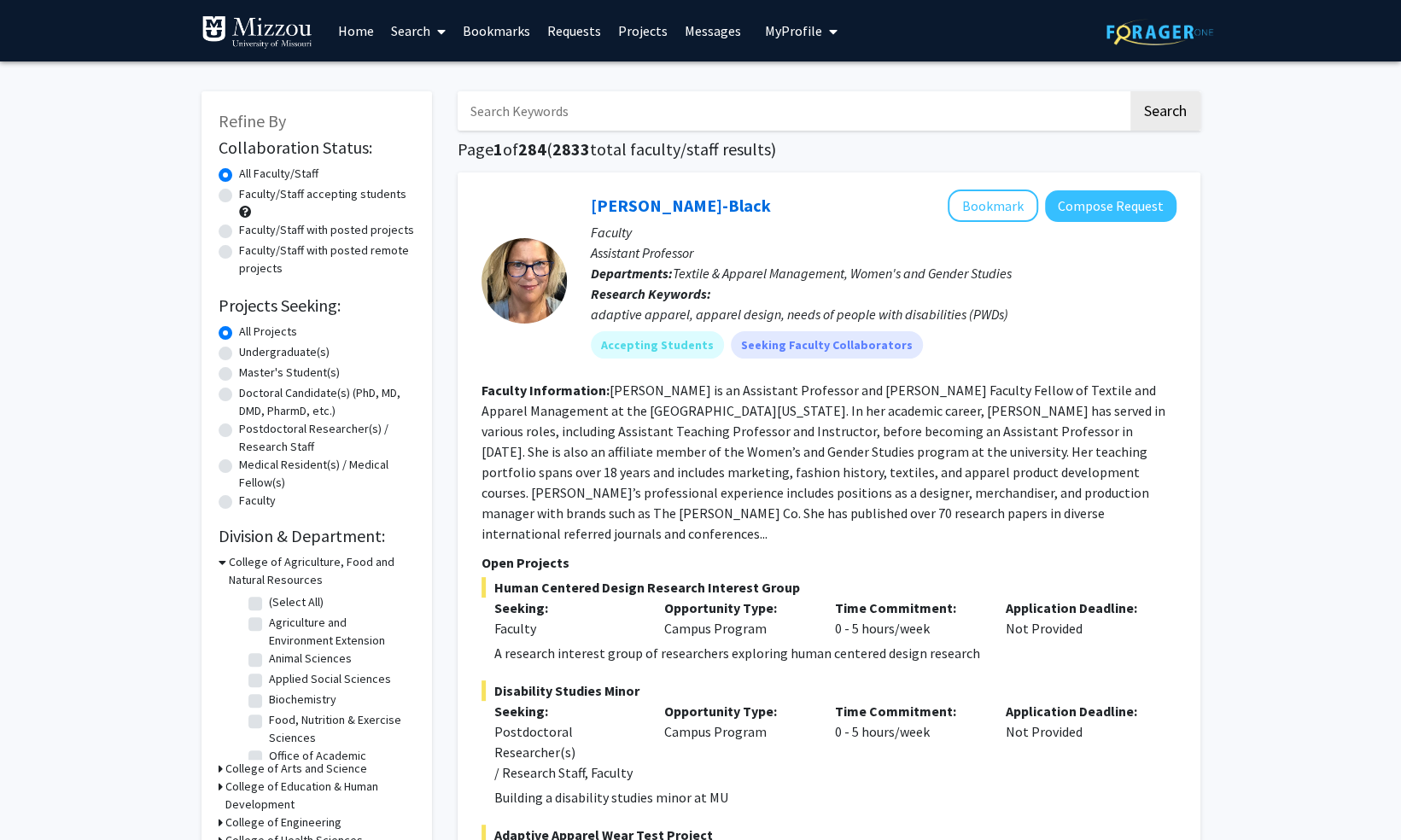
click at [870, 118] on input "Search Keywords" at bounding box center [792, 111] width 670 height 40
click at [1131, 91] on button "Search" at bounding box center [1165, 111] width 70 height 40
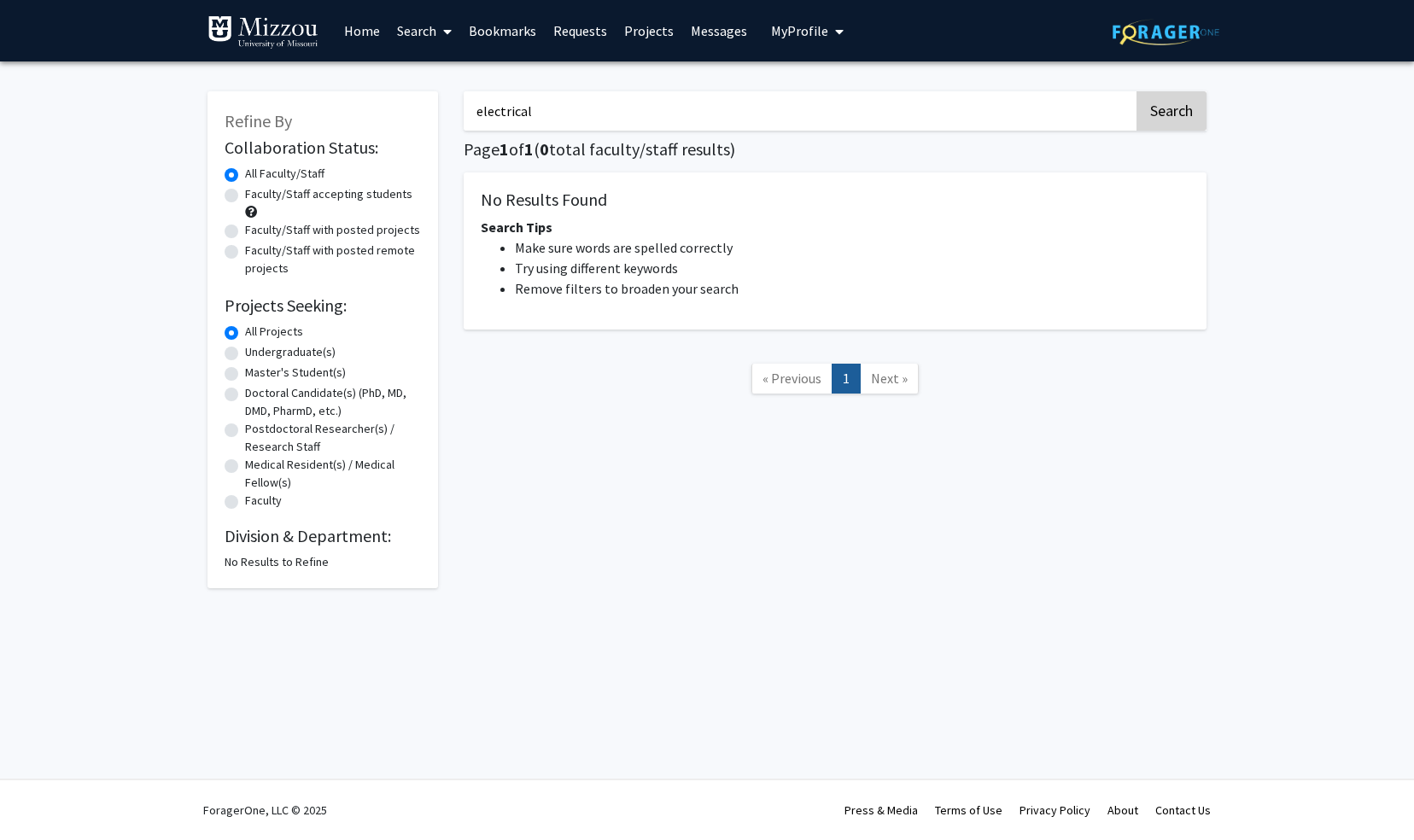
type input "electrical"
click at [1158, 108] on button "Search" at bounding box center [1171, 111] width 70 height 40
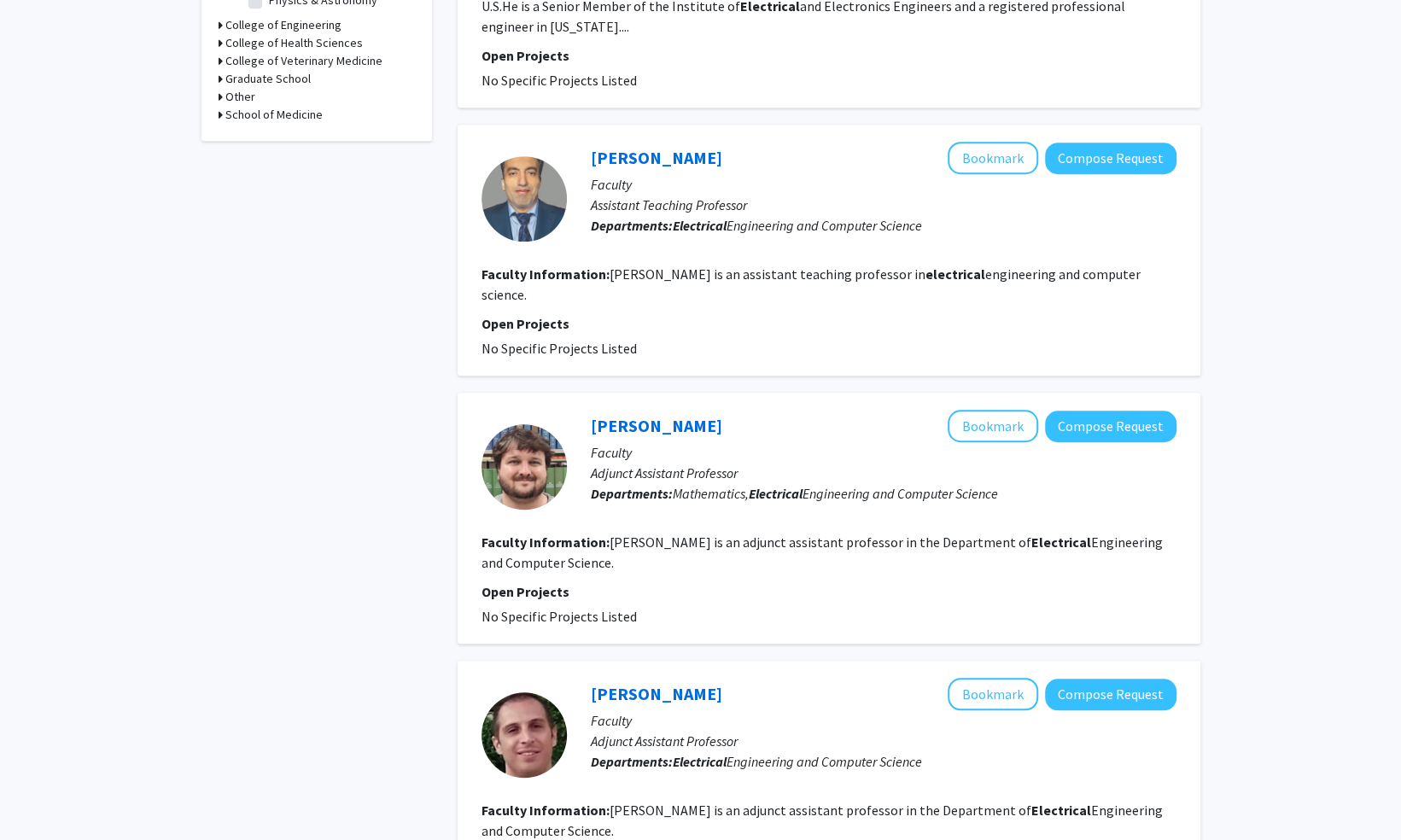
scroll to position [682, 0]
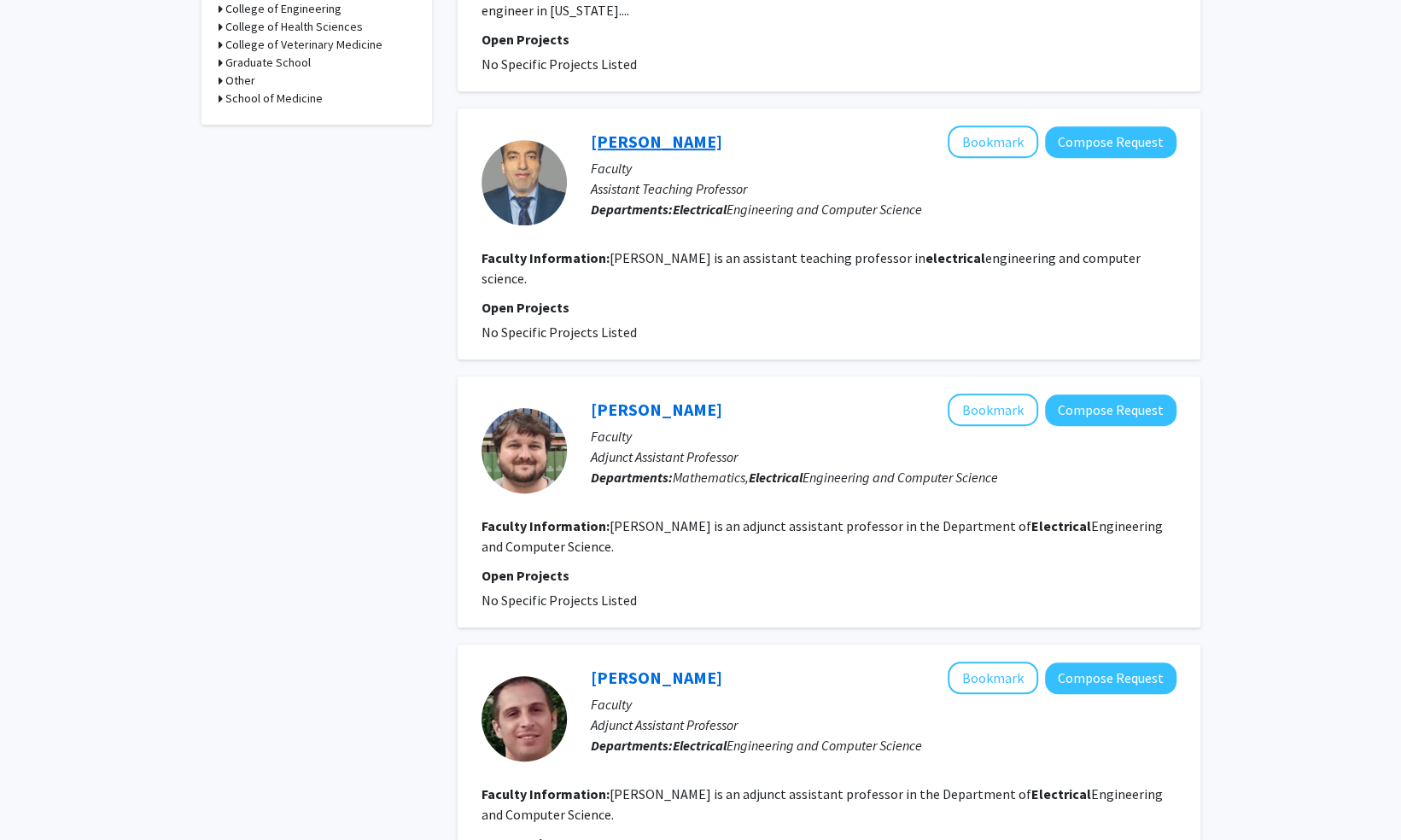
click at [678, 130] on link "Ali Shiri Sichani" at bounding box center [656, 140] width 131 height 21
